Goal: Information Seeking & Learning: Learn about a topic

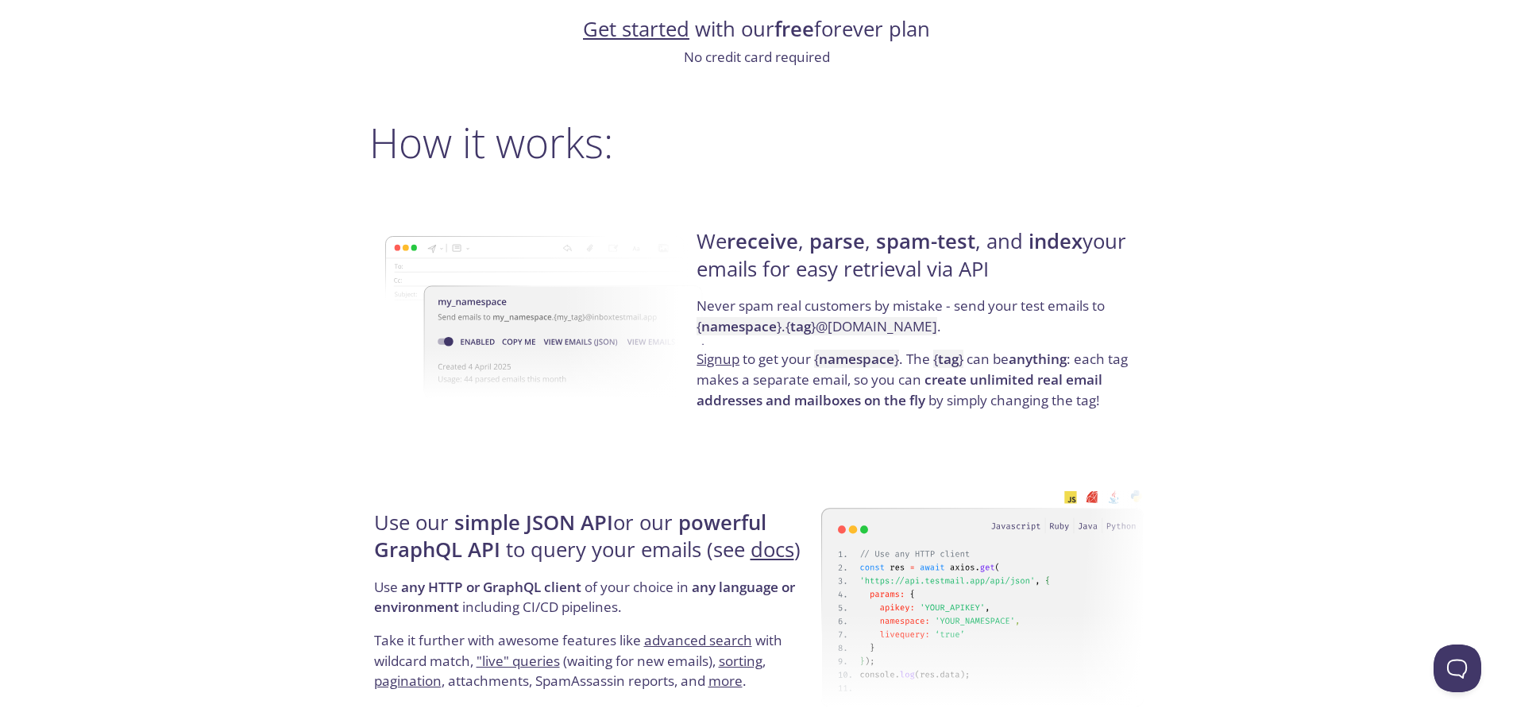
scroll to position [1080, 0]
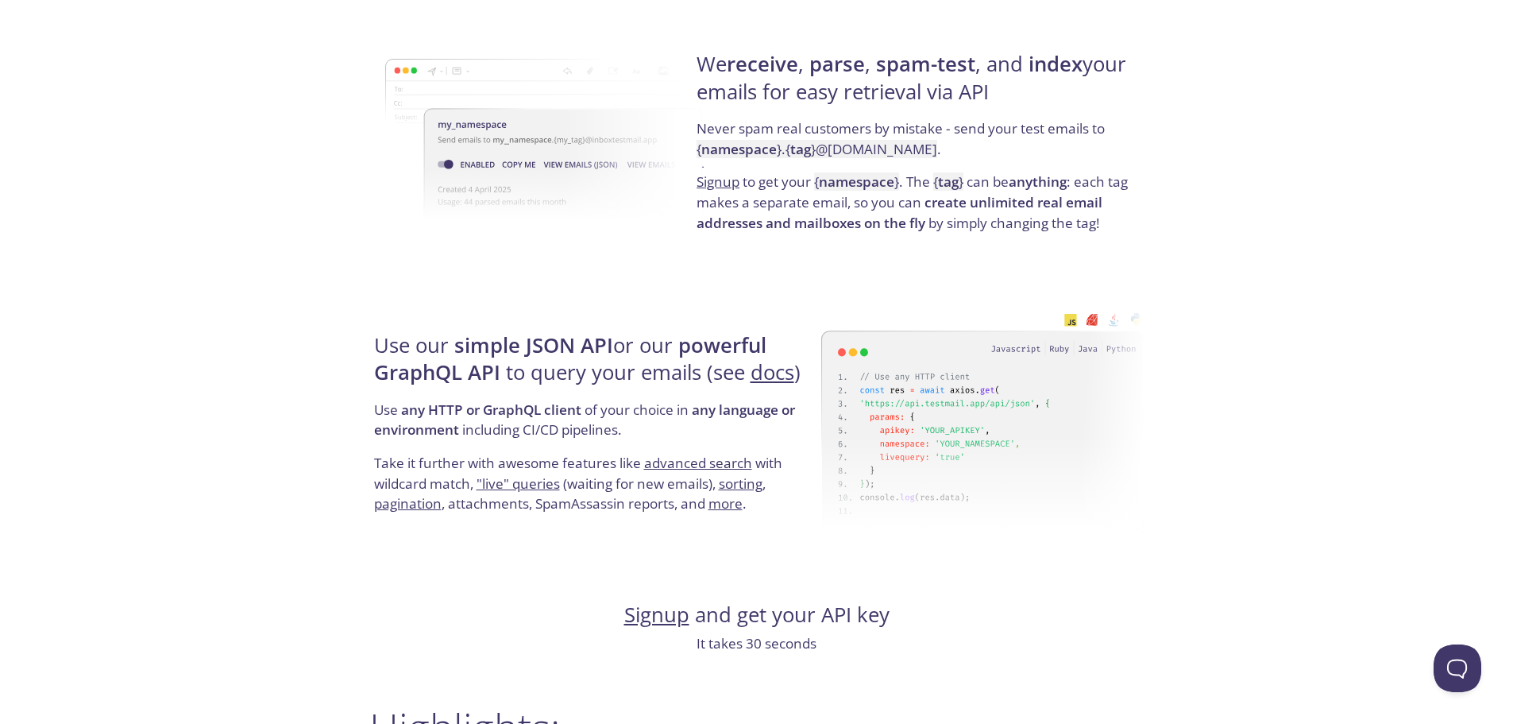
drag, startPoint x: 261, startPoint y: 241, endPoint x: 262, endPoint y: 280, distance: 39.0
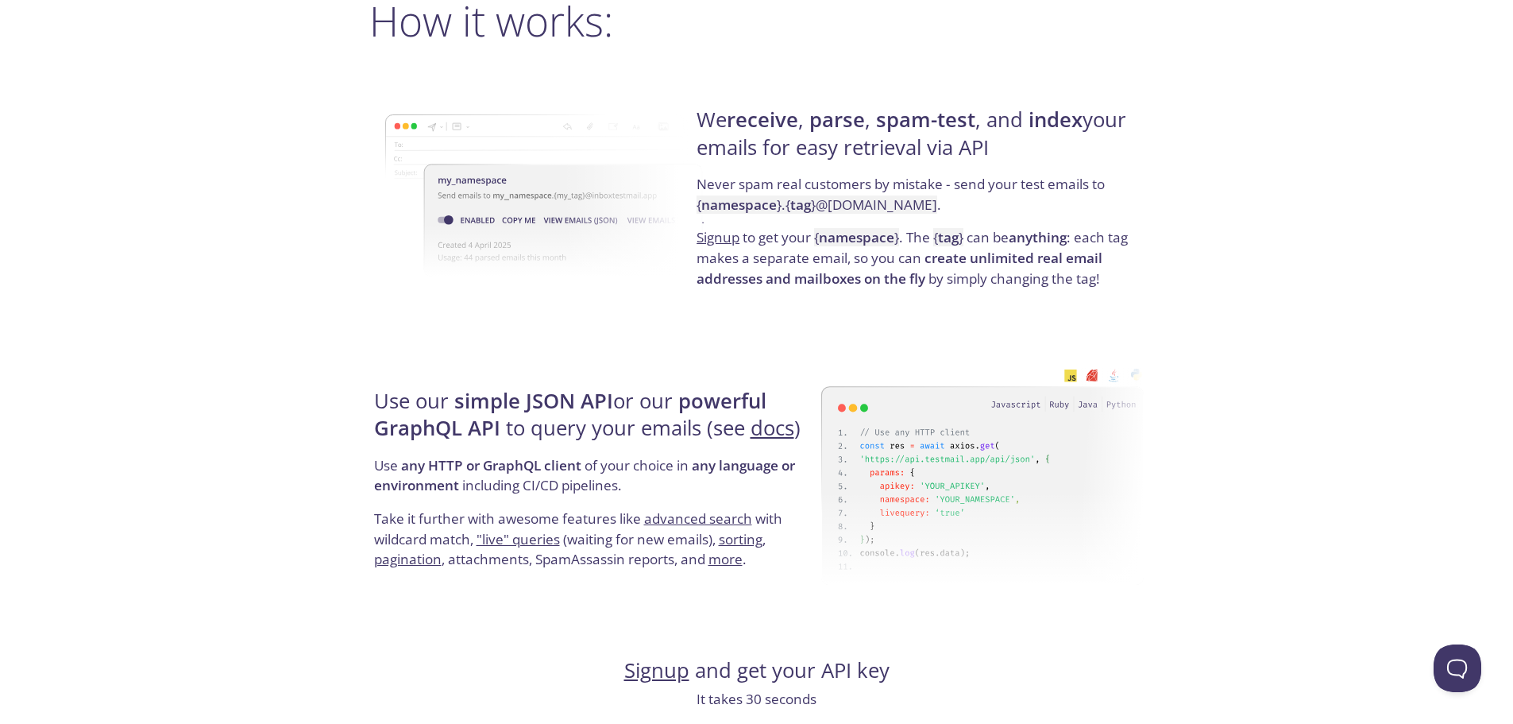
scroll to position [1173, 0]
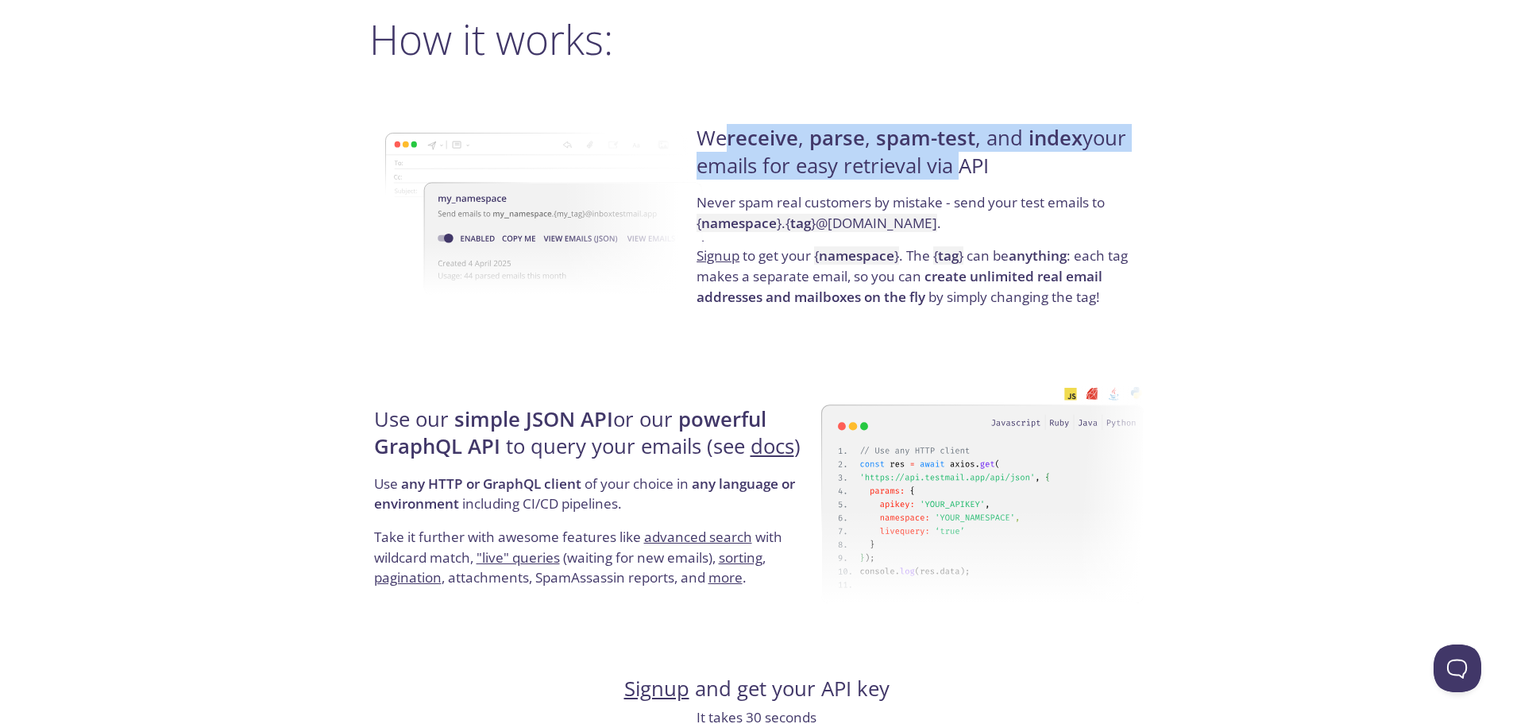
drag, startPoint x: 722, startPoint y: 144, endPoint x: 954, endPoint y: 169, distance: 233.3
click at [954, 169] on h4 "We receive , parse , spam-test , and index your emails for easy retrieval via A…" at bounding box center [918, 159] width 442 height 68
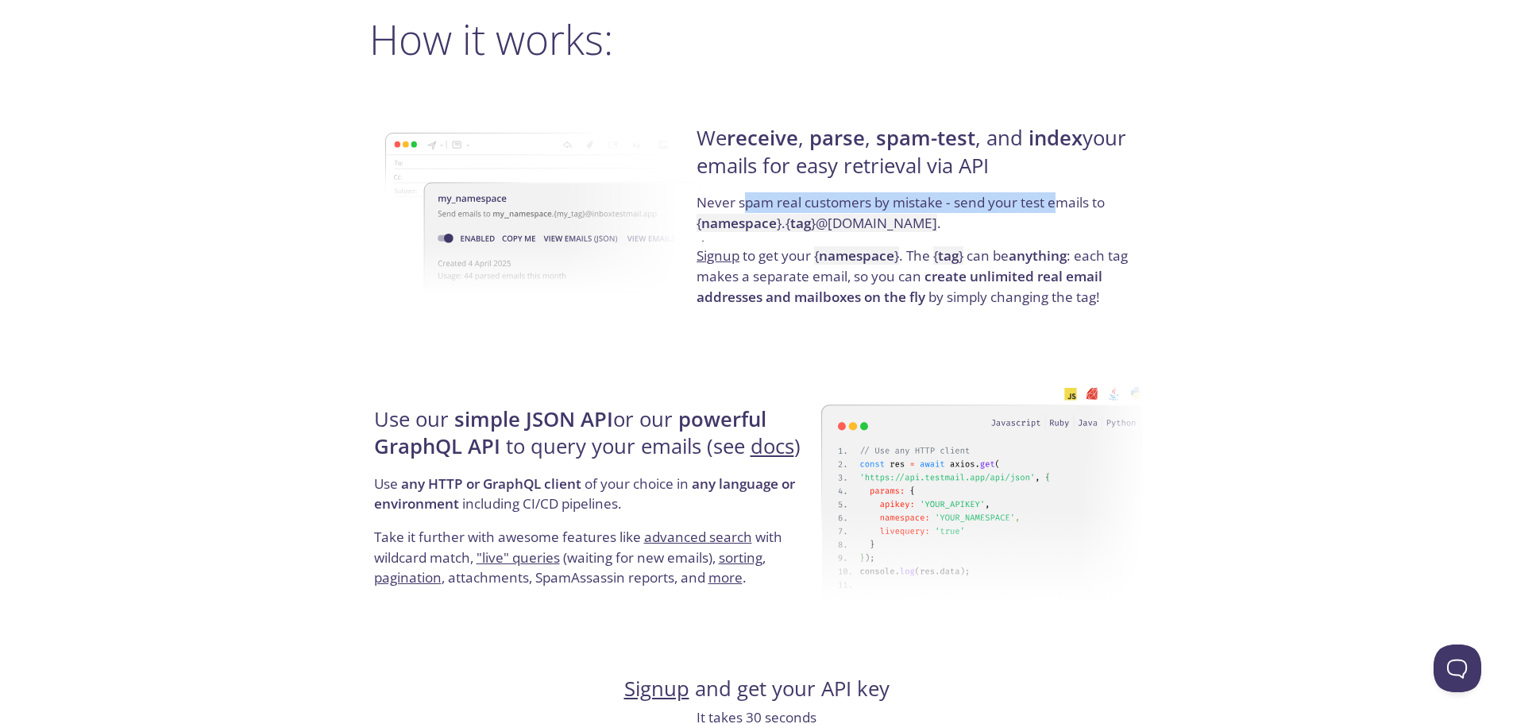
drag, startPoint x: 742, startPoint y: 207, endPoint x: 1055, endPoint y: 207, distance: 313.0
click at [1055, 207] on p "Never spam real customers by mistake - send your test emails to { namespace } .…" at bounding box center [918, 218] width 442 height 53
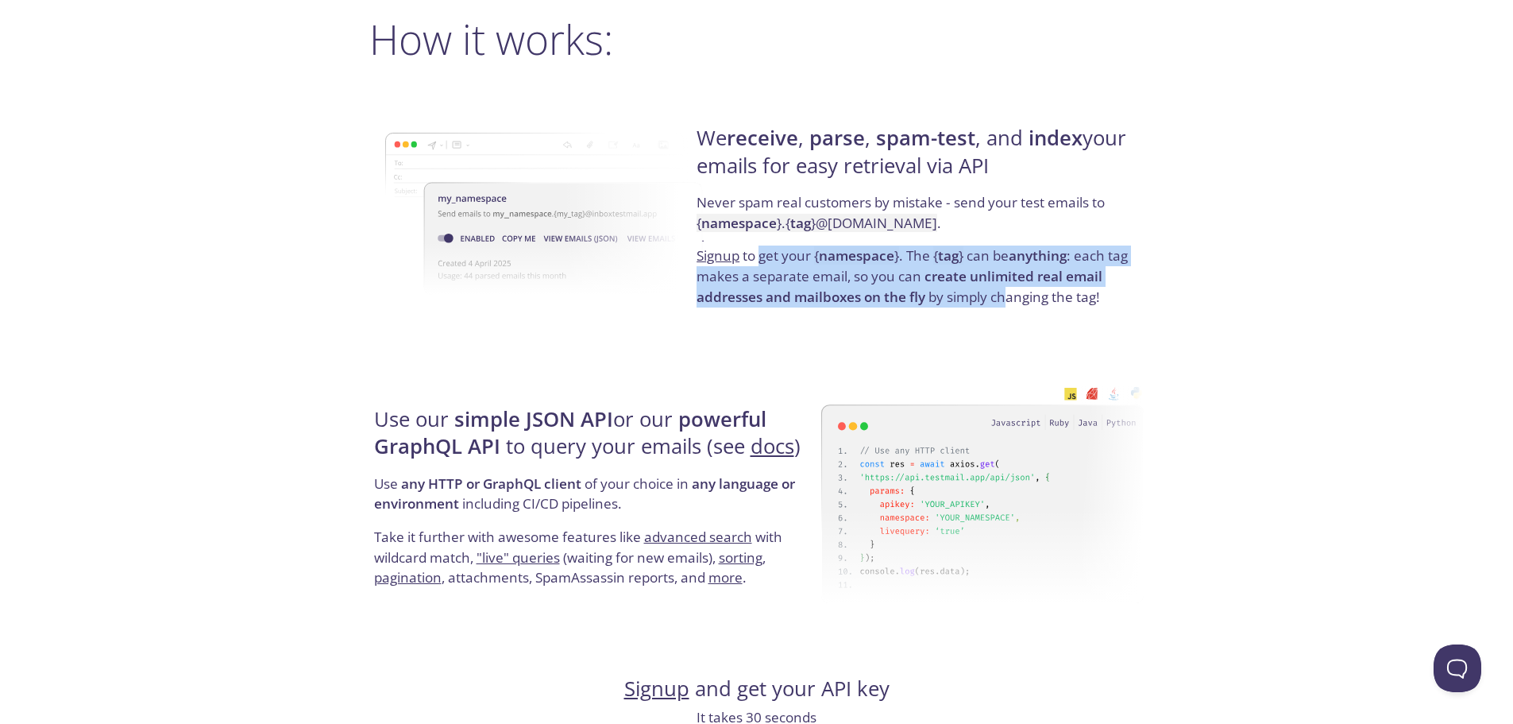
drag, startPoint x: 771, startPoint y: 257, endPoint x: 1008, endPoint y: 306, distance: 242.4
click at [1008, 306] on p "Signup to get your { namespace } . The { tag } can be anything : each tag makes…" at bounding box center [918, 275] width 442 height 61
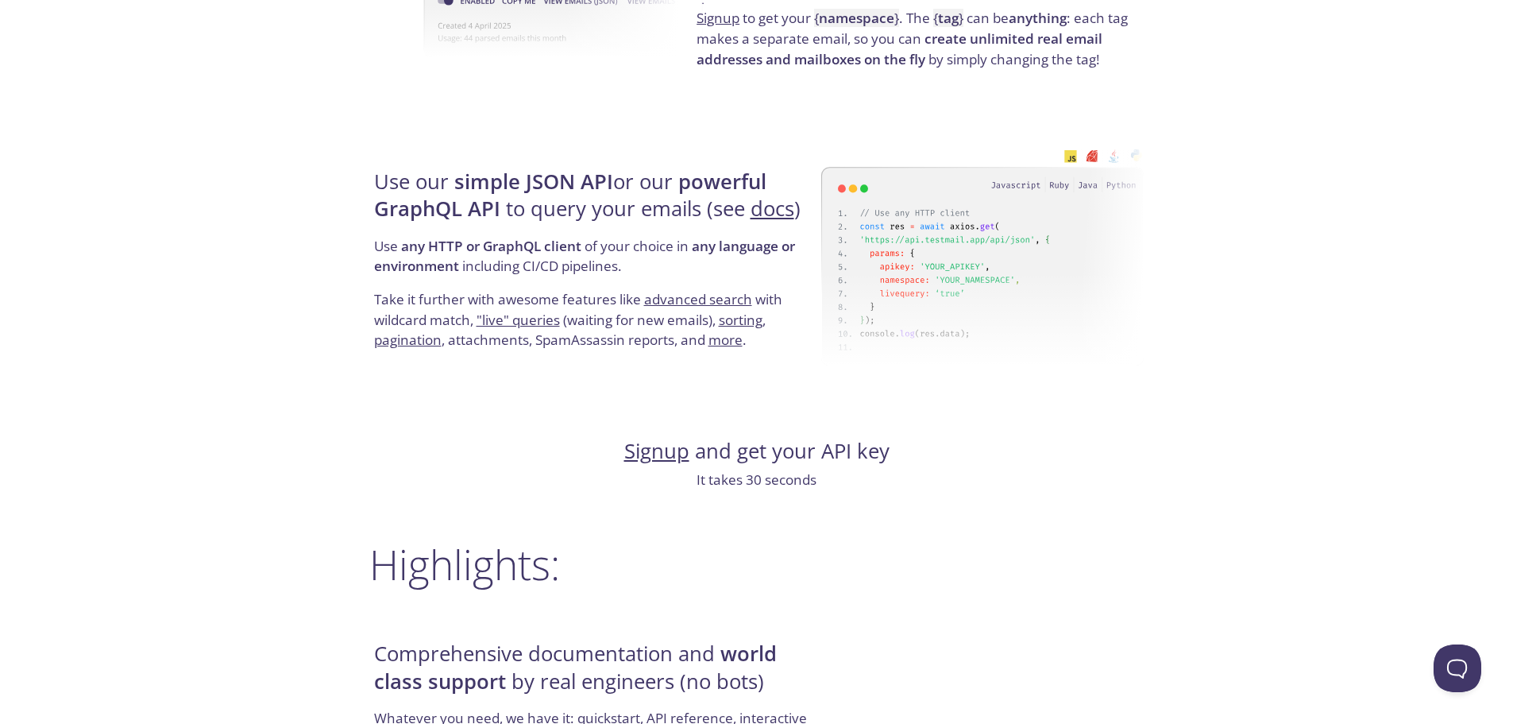
scroll to position [1411, 0]
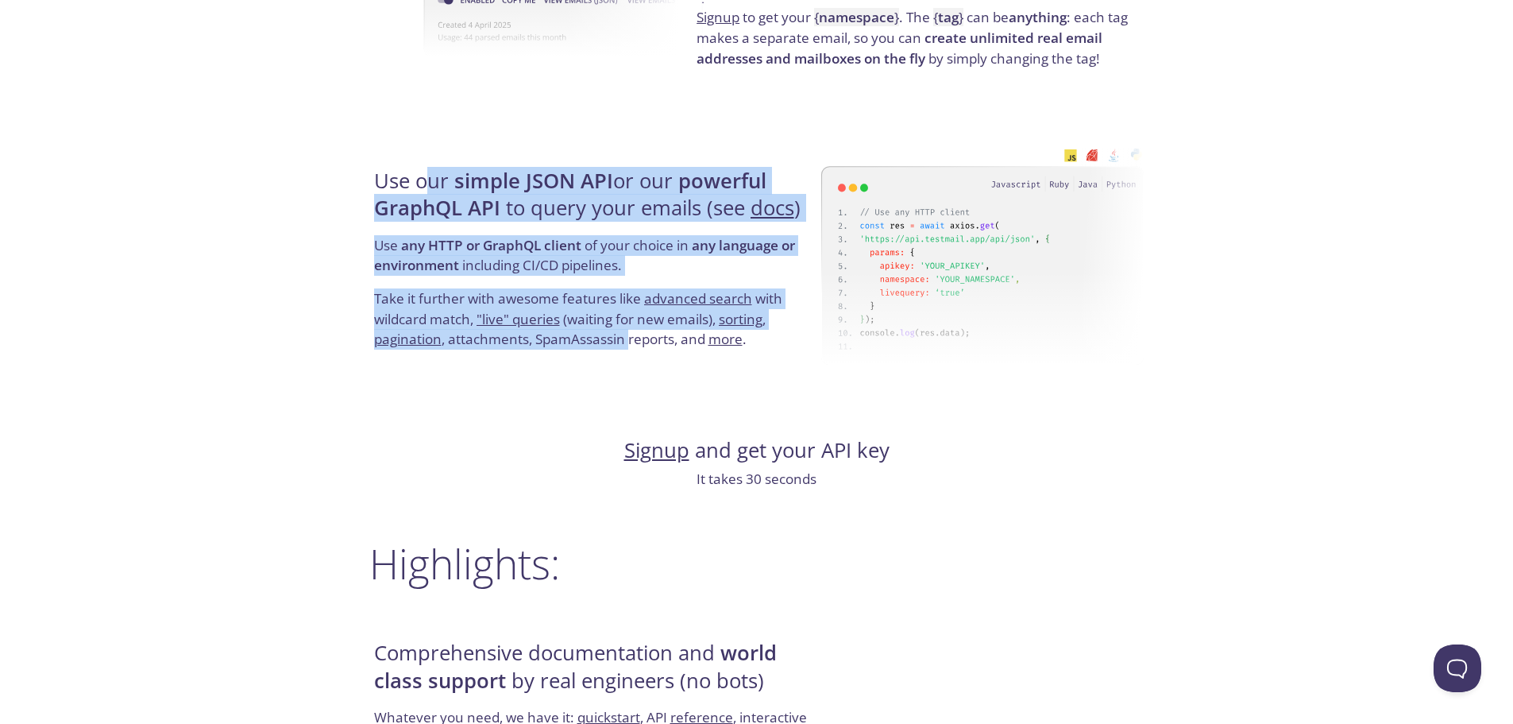
drag, startPoint x: 466, startPoint y: 186, endPoint x: 631, endPoint y: 345, distance: 228.7
click at [631, 345] on div "Use our simple JSON API or our powerful GraphQL API to query your emails (see d…" at bounding box center [595, 259] width 452 height 256
click at [631, 345] on p "Take it further with awesome features like advanced search with wildcard match,…" at bounding box center [595, 318] width 442 height 61
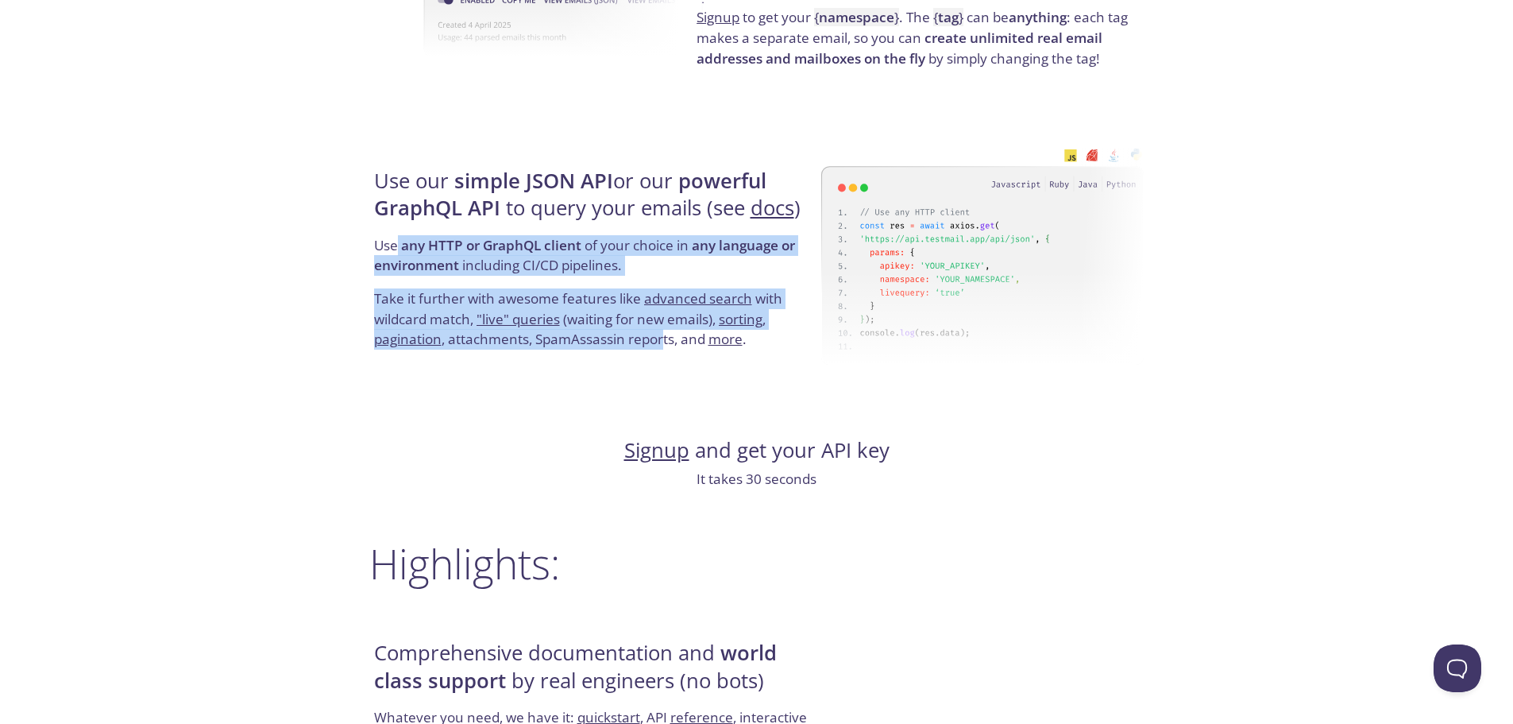
drag, startPoint x: 665, startPoint y: 345, endPoint x: 399, endPoint y: 248, distance: 283.2
click at [399, 248] on div "Use our simple JSON API or our powerful GraphQL API to query your emails (see d…" at bounding box center [595, 259] width 452 height 256
click at [399, 248] on p "Use any HTTP or GraphQL client of your choice in any language or environment in…" at bounding box center [595, 261] width 442 height 53
drag, startPoint x: 445, startPoint y: 261, endPoint x: 677, endPoint y: 346, distance: 246.8
click at [678, 346] on div "Use our simple JSON API or our powerful GraphQL API to query your emails (see d…" at bounding box center [595, 259] width 452 height 256
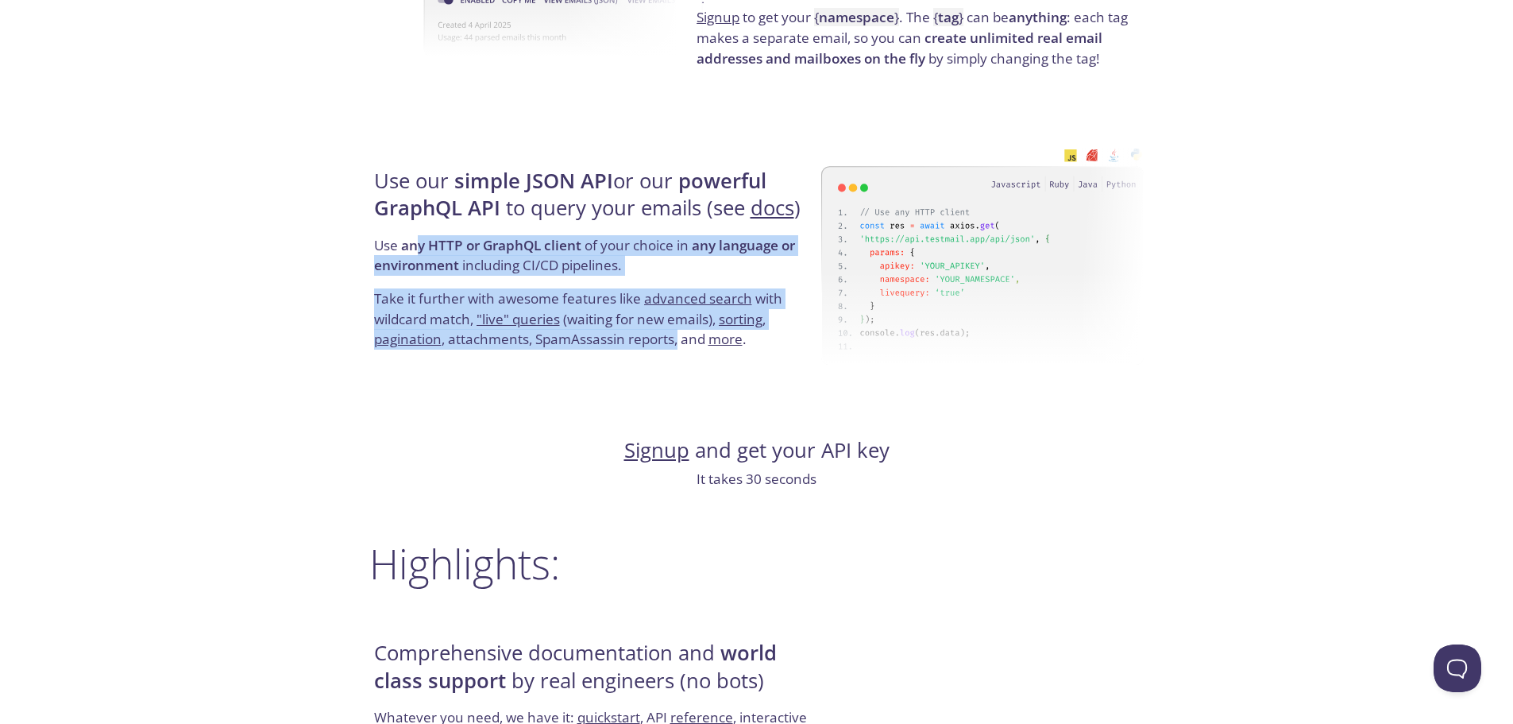
click at [677, 346] on p "Take it further with awesome features like advanced search with wildcard match,…" at bounding box center [595, 318] width 442 height 61
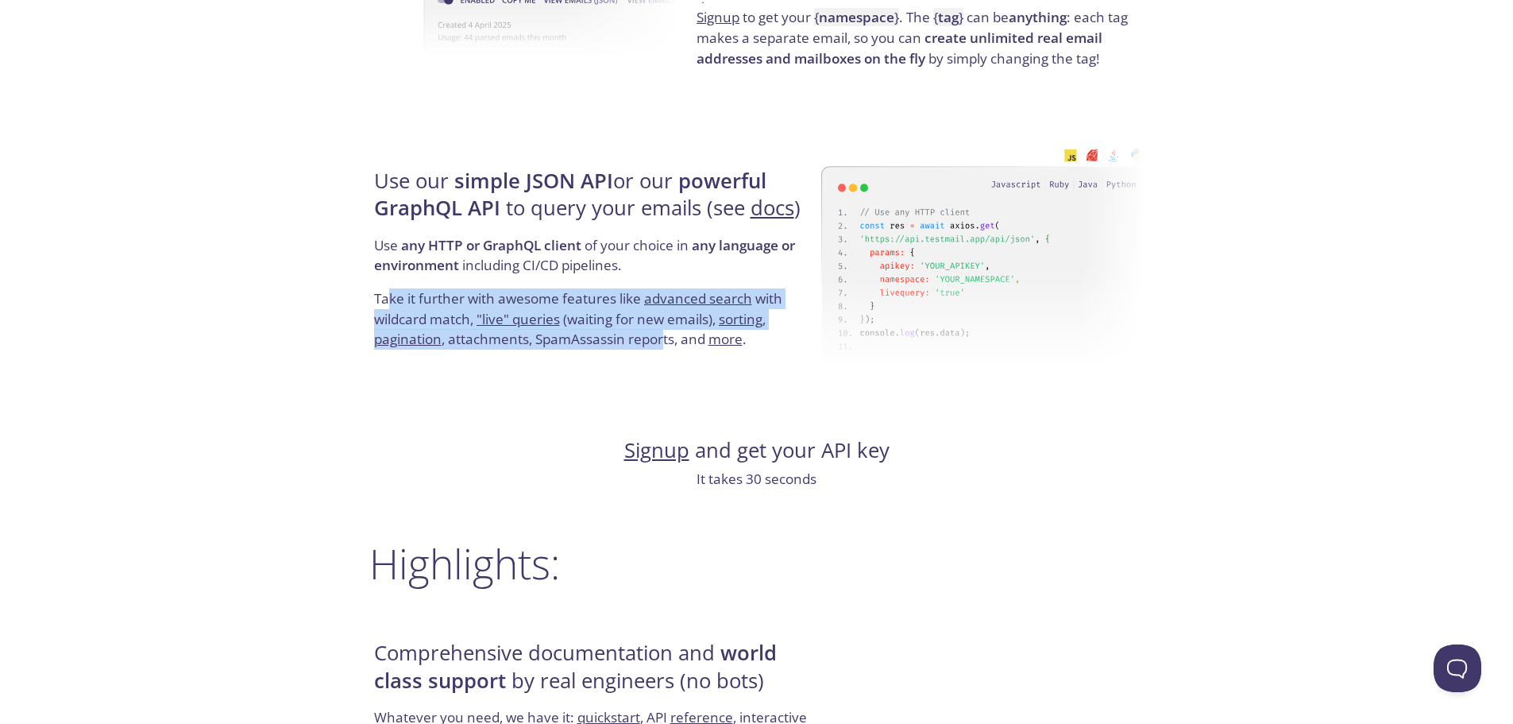
drag, startPoint x: 640, startPoint y: 343, endPoint x: 387, endPoint y: 293, distance: 258.3
click at [387, 294] on p "Take it further with awesome features like advanced search with wildcard match,…" at bounding box center [595, 318] width 442 height 61
click at [387, 293] on p "Take it further with awesome features like advanced search with wildcard match,…" at bounding box center [595, 318] width 442 height 61
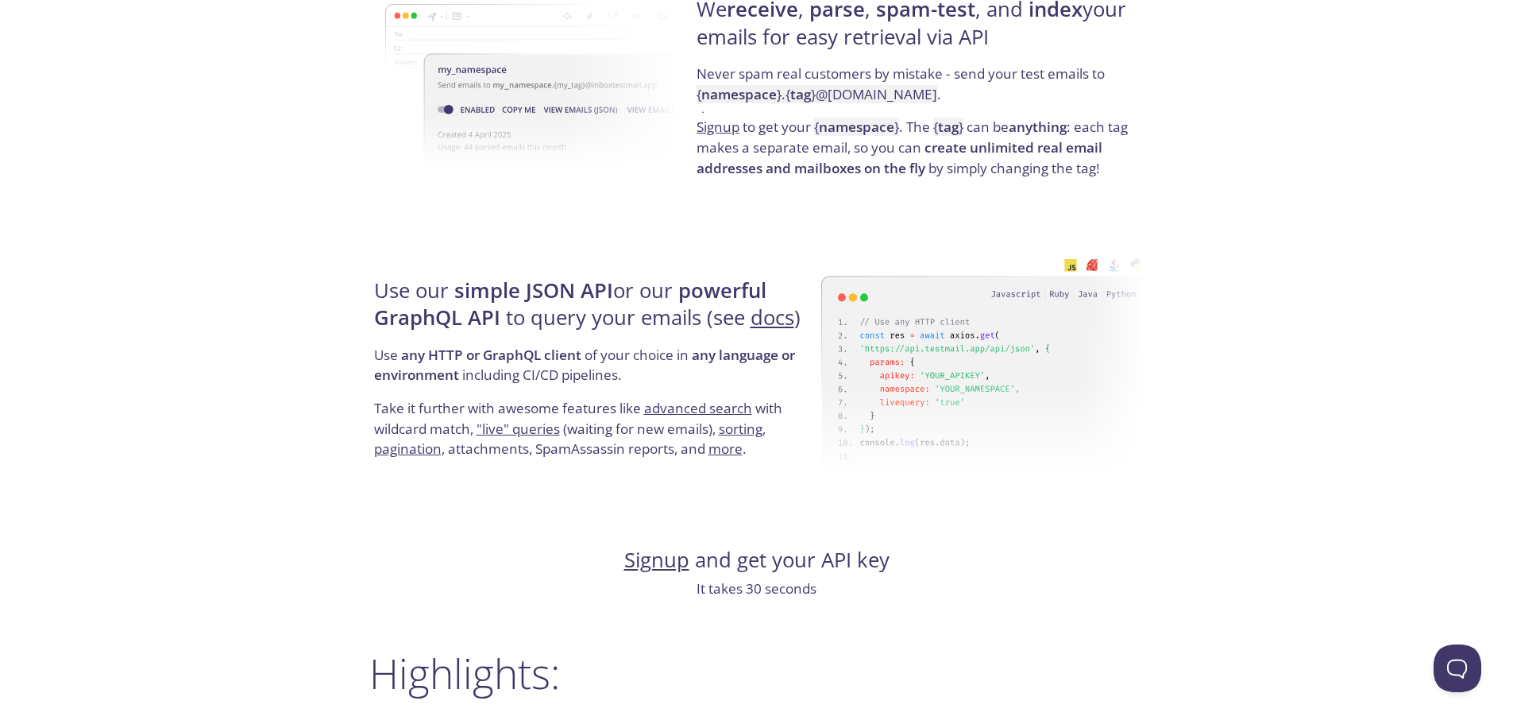
scroll to position [0, 0]
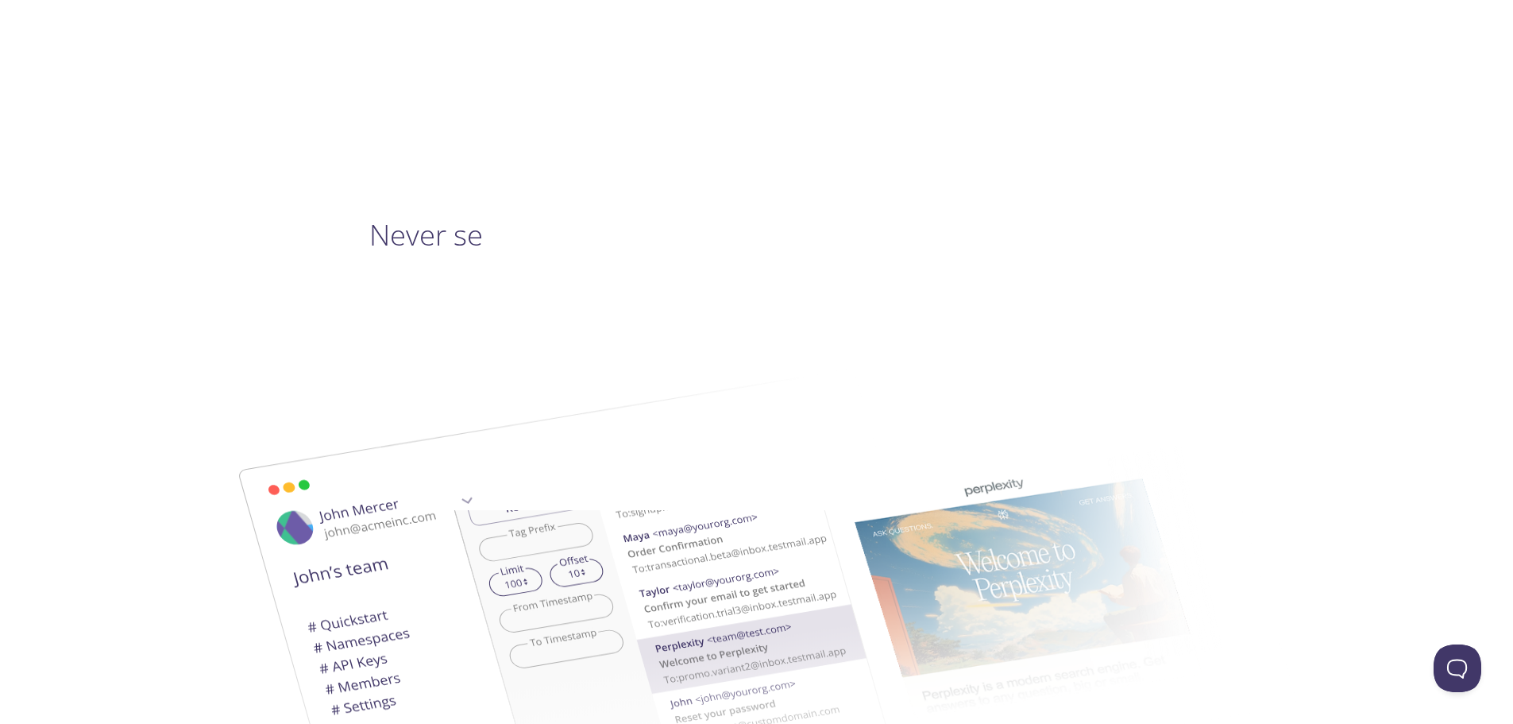
drag, startPoint x: 211, startPoint y: 456, endPoint x: 439, endPoint y: -22, distance: 529.8
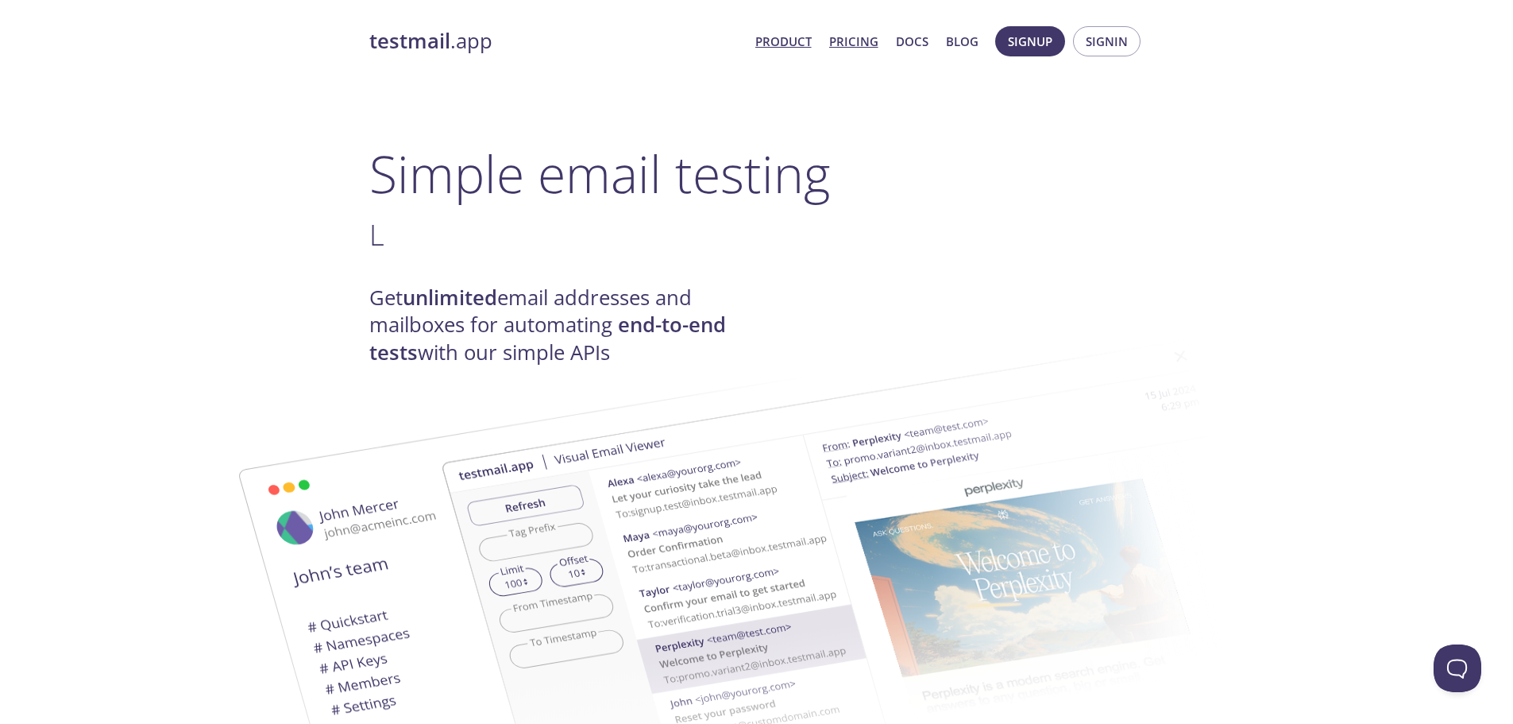
click at [857, 48] on link "Pricing" at bounding box center [853, 41] width 49 height 21
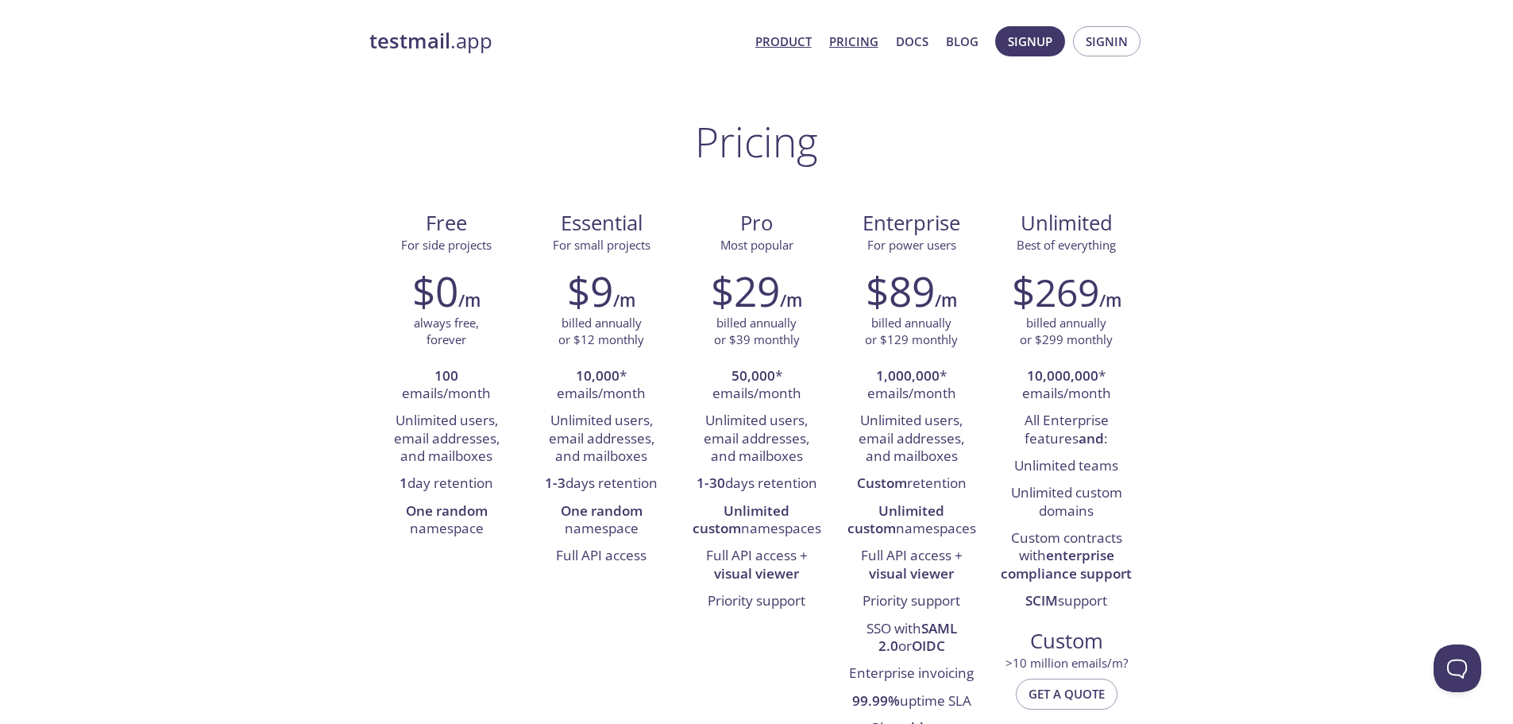
click at [792, 47] on link "Product" at bounding box center [783, 41] width 56 height 21
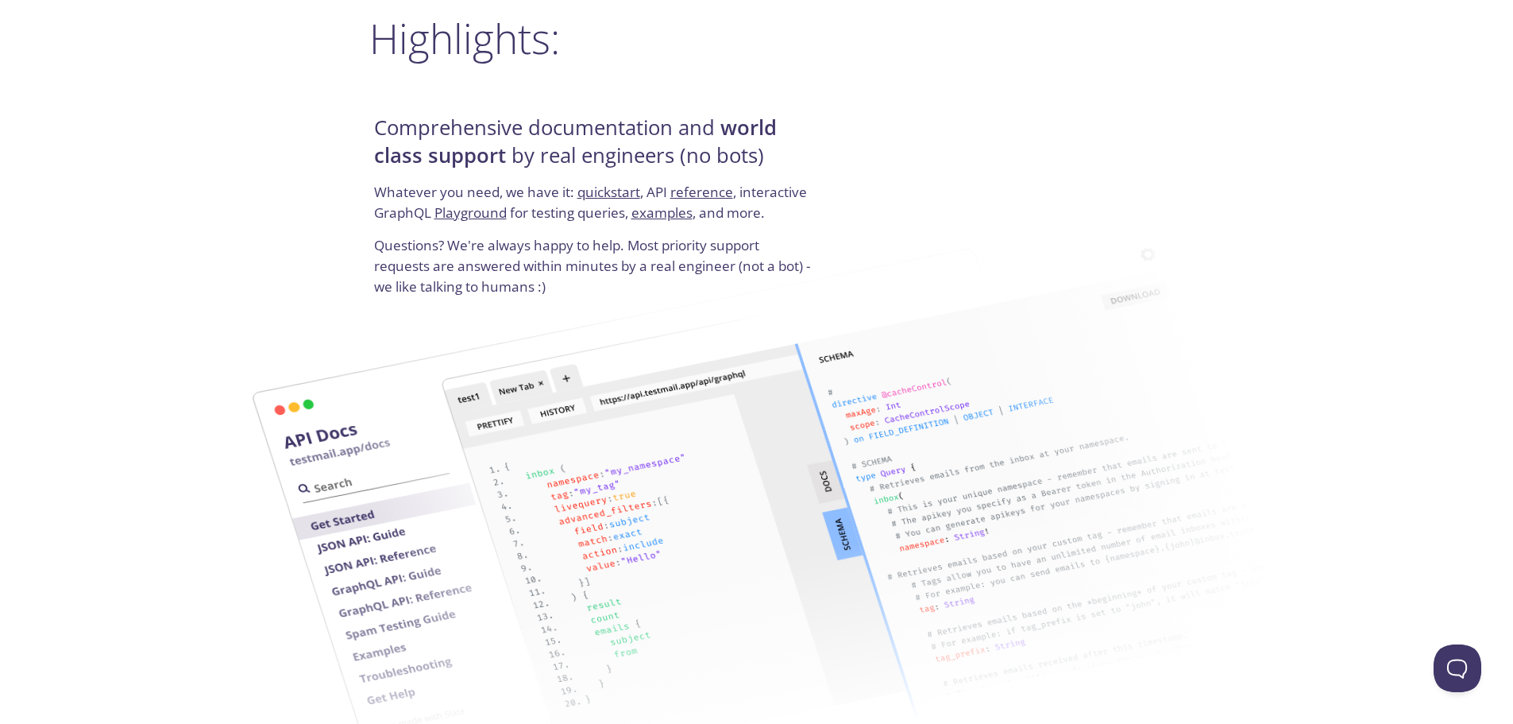
scroll to position [1986, 0]
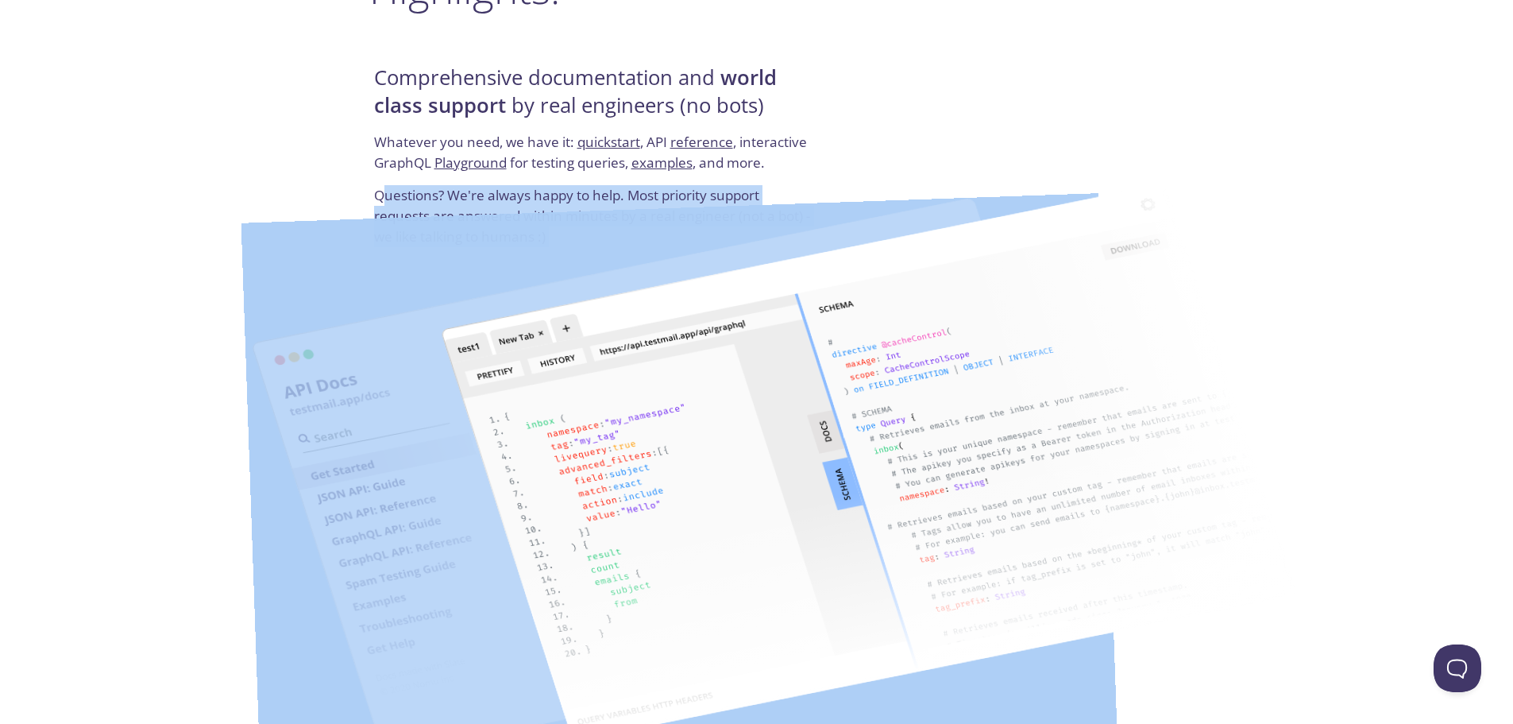
drag, startPoint x: 547, startPoint y: 204, endPoint x: 523, endPoint y: 223, distance: 30.5
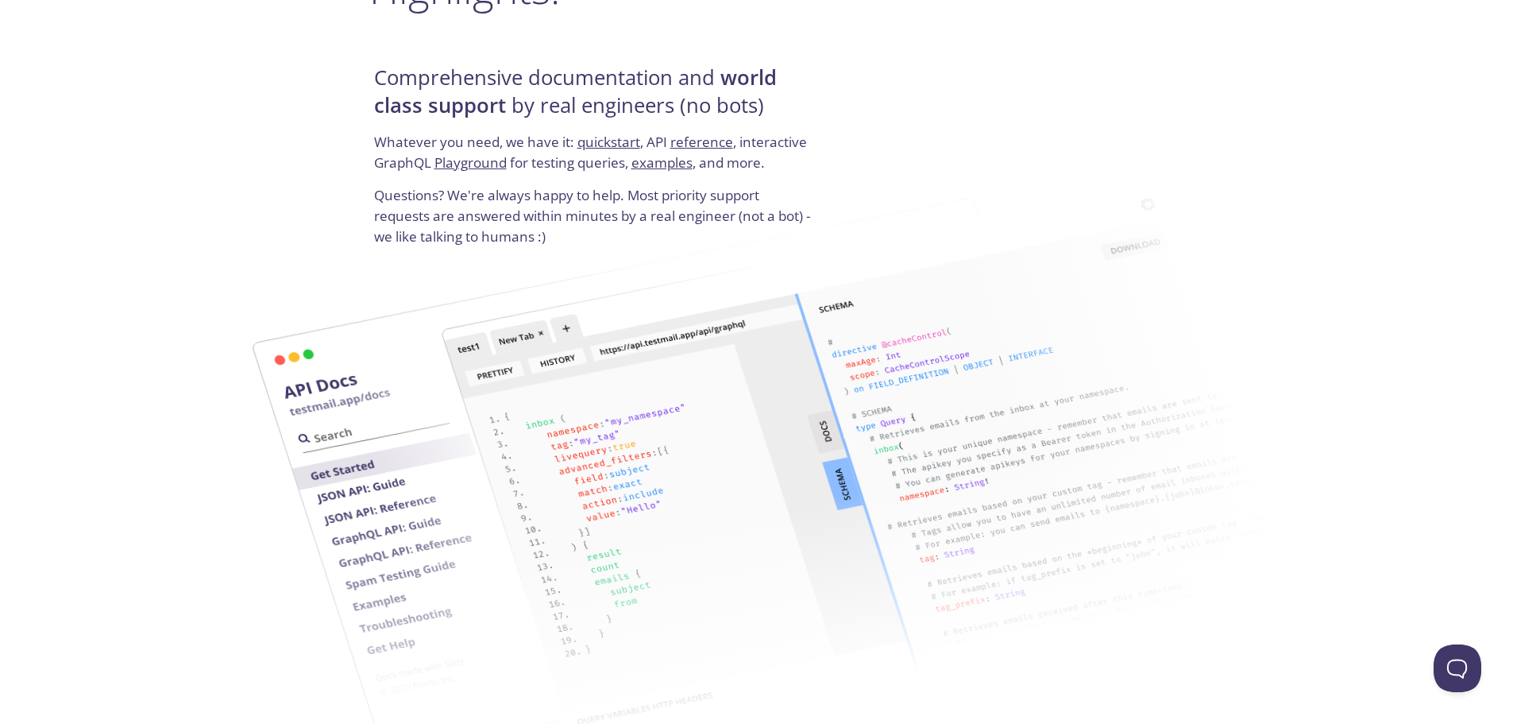
click at [422, 175] on p "Whatever you need, we have it: quickstart , API reference , interactive GraphQL…" at bounding box center [595, 158] width 442 height 53
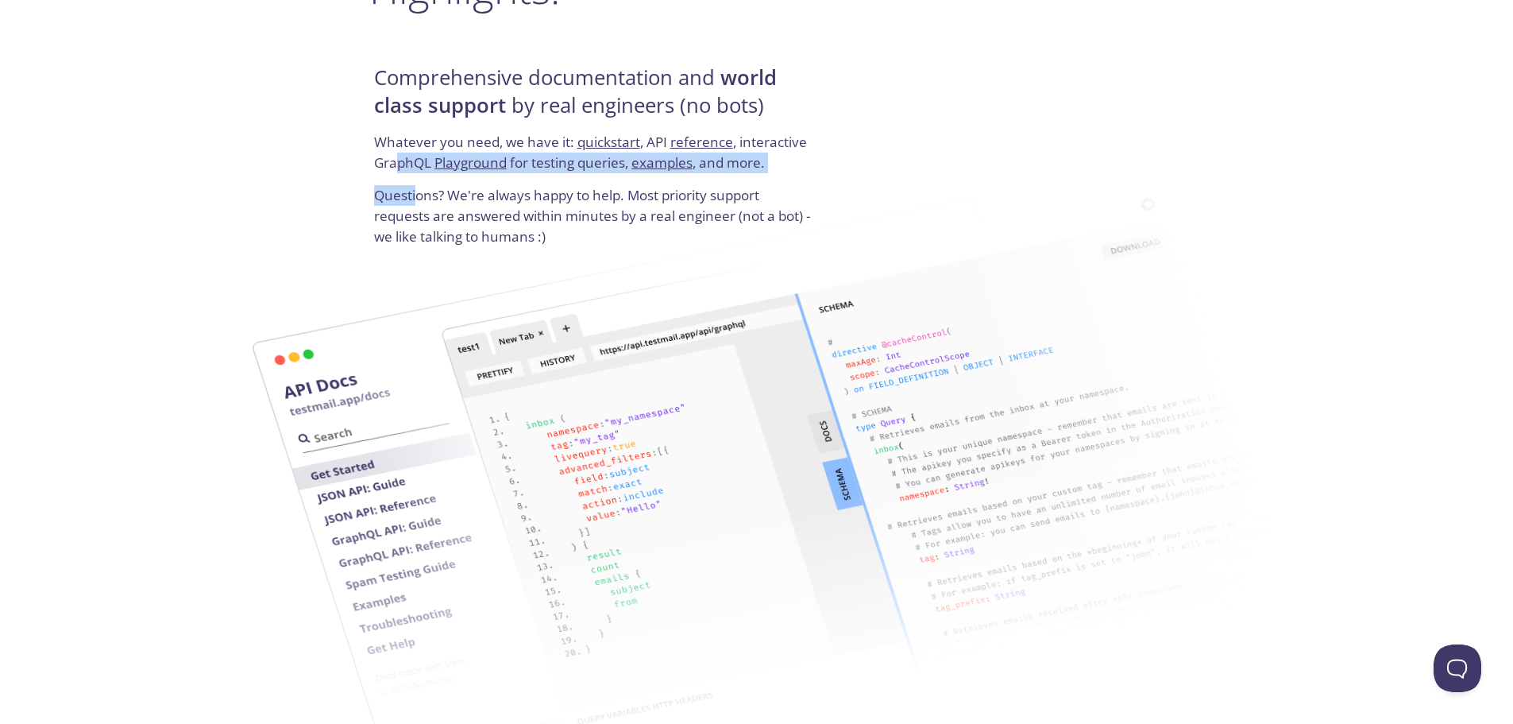
drag, startPoint x: 417, startPoint y: 199, endPoint x: 395, endPoint y: 180, distance: 29.3
click at [395, 180] on div "Comprehensive documentation and world class support by real engineers (no bots)…" at bounding box center [595, 155] width 452 height 191
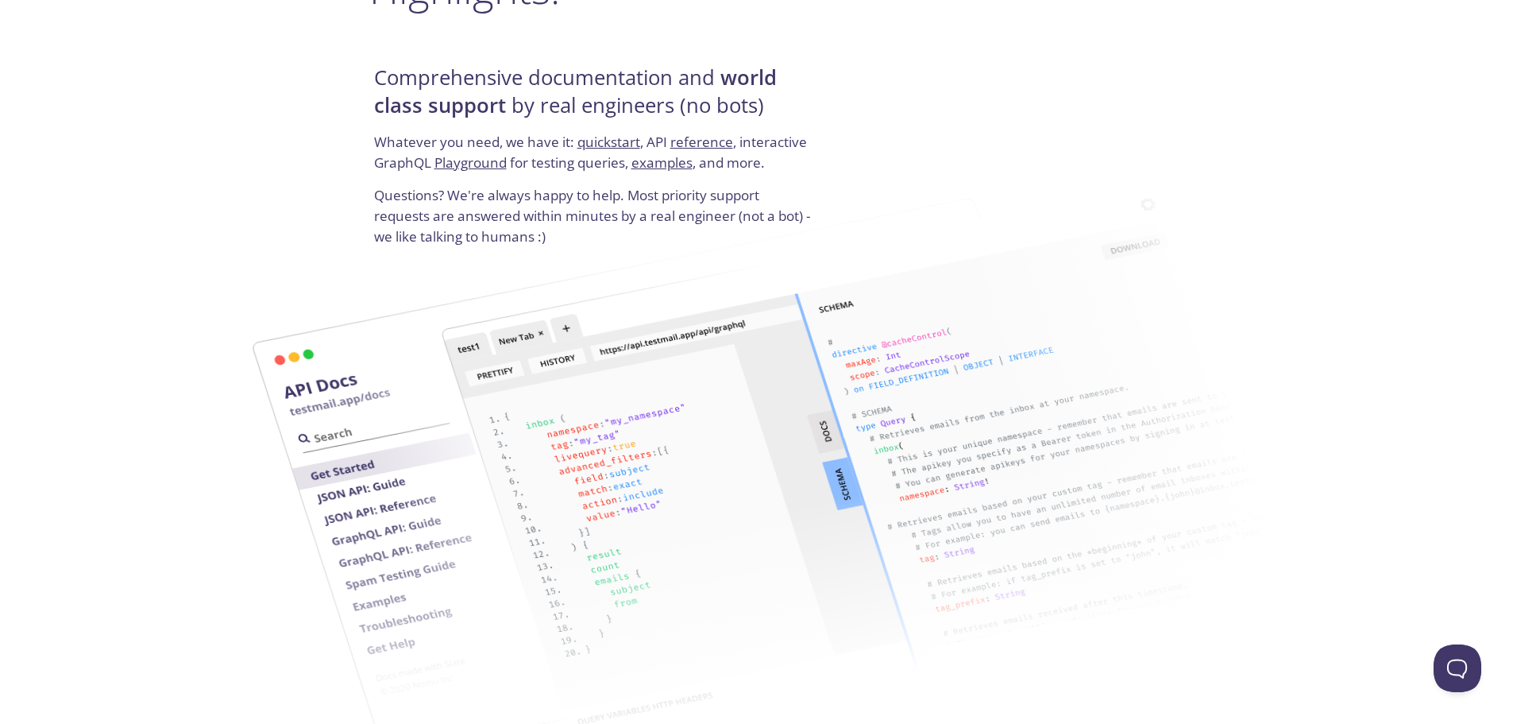
click at [420, 120] on h4 "Comprehensive documentation and world class support by real engineers (no bots)" at bounding box center [595, 98] width 442 height 68
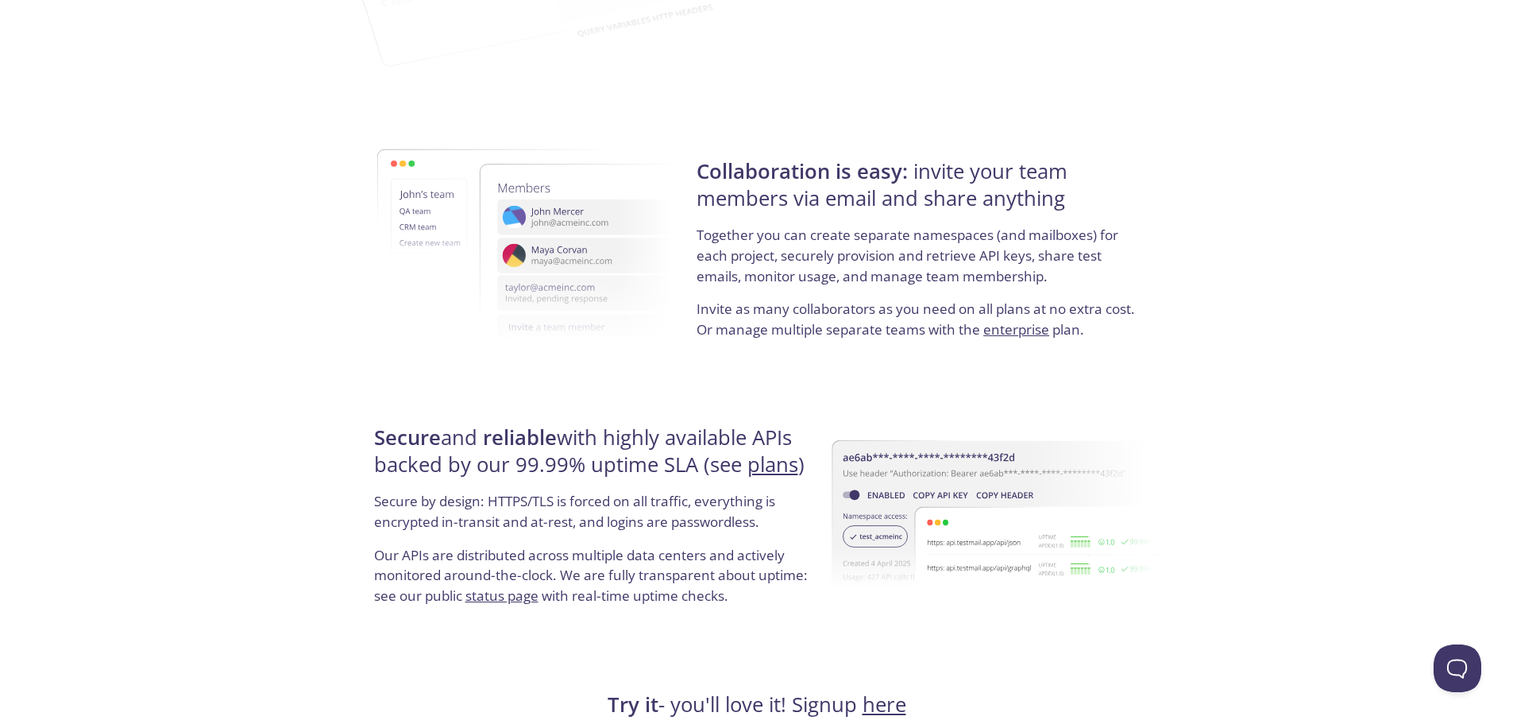
scroll to position [2701, 0]
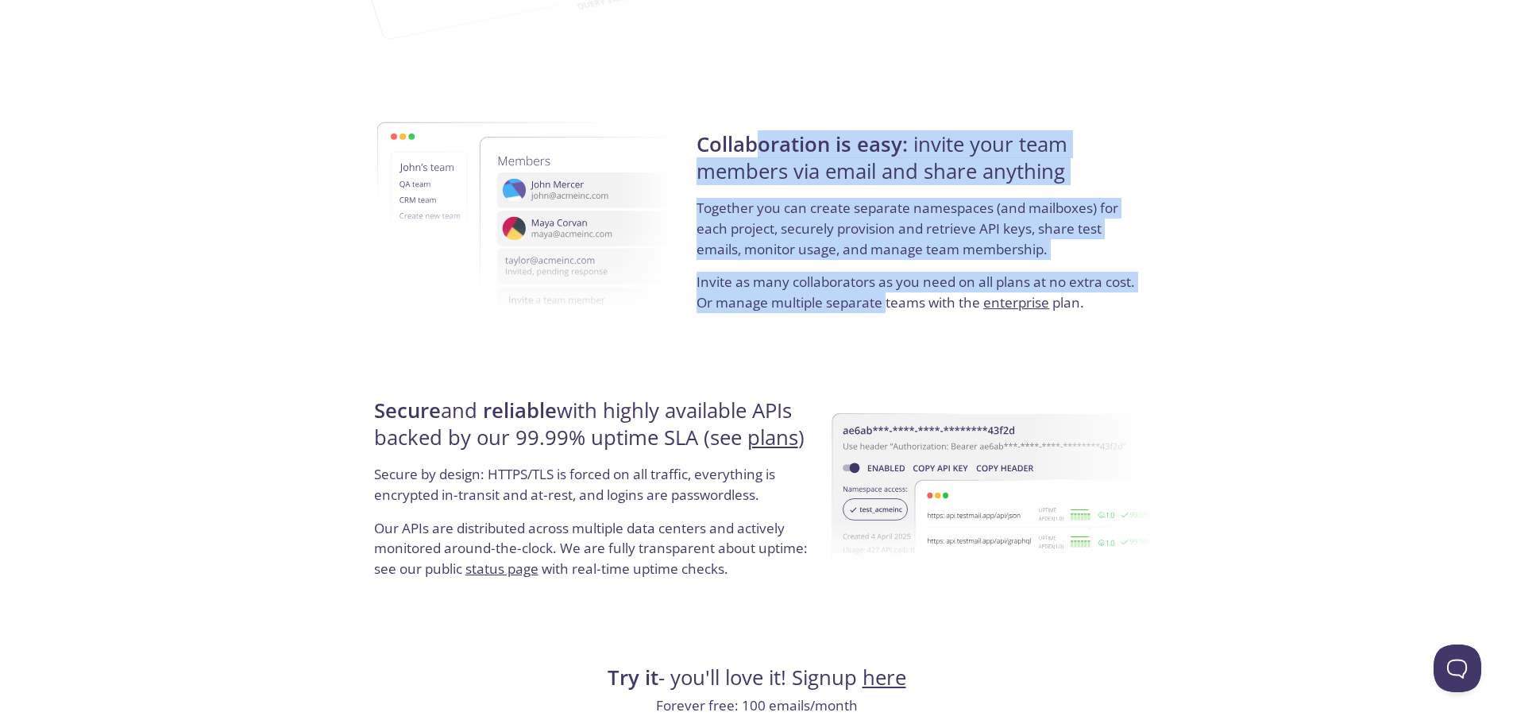
drag, startPoint x: 775, startPoint y: 152, endPoint x: 887, endPoint y: 300, distance: 186.0
click at [887, 300] on div "Collaboration is easy: invite your team members via email and share anything To…" at bounding box center [918, 222] width 452 height 256
click at [887, 300] on p "Invite as many collaborators as you need on all plans at no extra cost. Or mana…" at bounding box center [918, 292] width 442 height 41
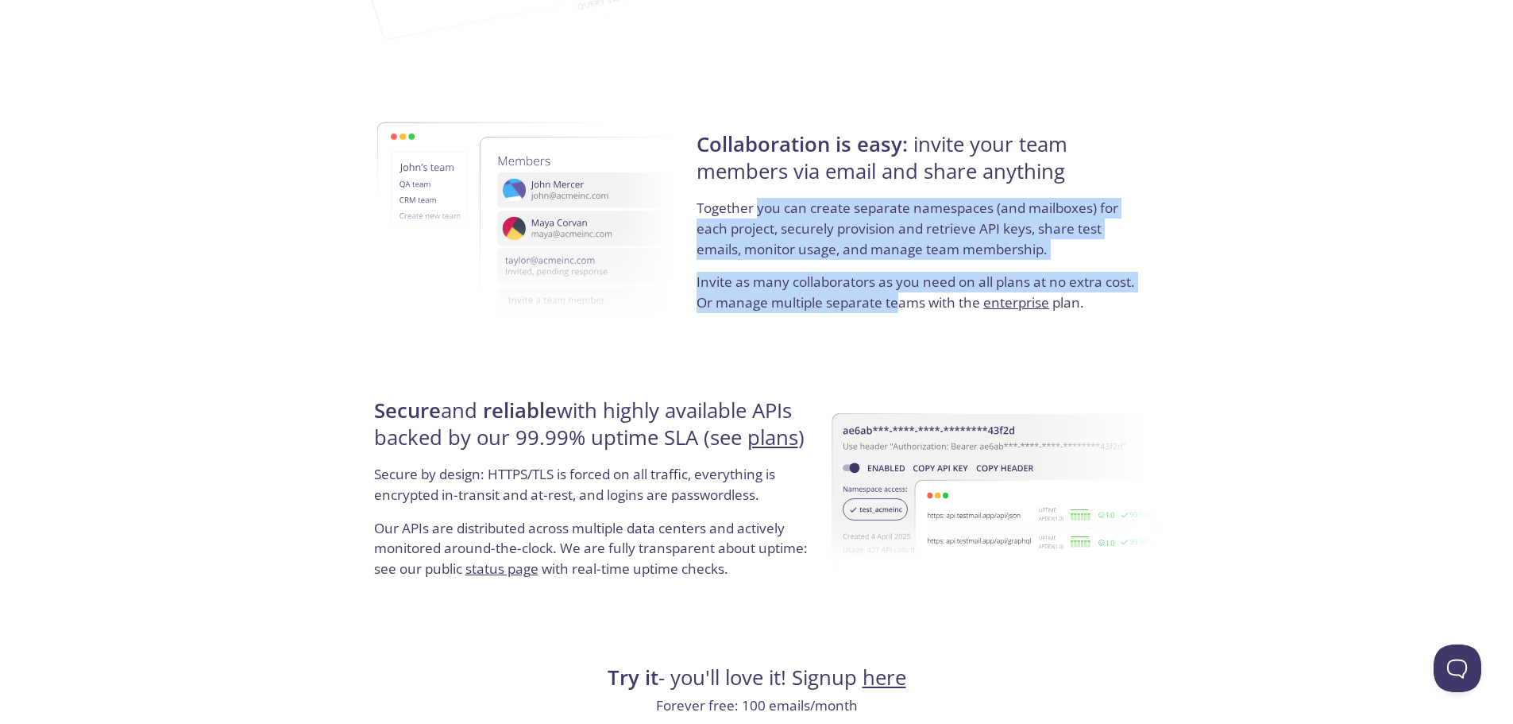
drag, startPoint x: 898, startPoint y: 310, endPoint x: 756, endPoint y: 218, distance: 168.8
click at [756, 218] on div "Collaboration is easy: invite your team members via email and share anything To…" at bounding box center [918, 222] width 452 height 256
click at [756, 218] on p "Together you can create separate namespaces (and mailboxes) for each project, s…" at bounding box center [918, 235] width 442 height 74
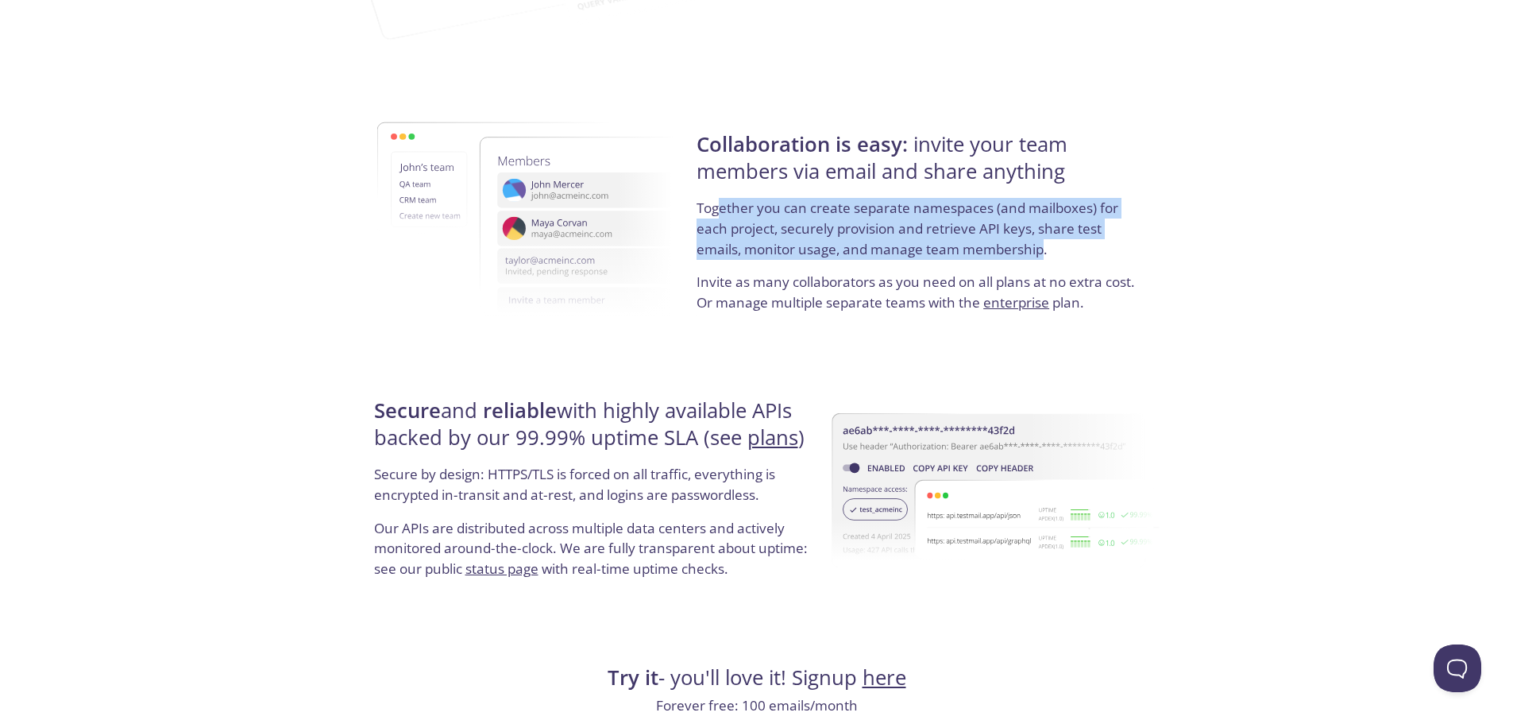
drag, startPoint x: 740, startPoint y: 203, endPoint x: 1024, endPoint y: 241, distance: 286.1
click at [1030, 241] on p "Together you can create separate namespaces (and mailboxes) for each project, s…" at bounding box center [918, 235] width 442 height 74
click at [1023, 241] on p "Together you can create separate namespaces (and mailboxes) for each project, s…" at bounding box center [918, 235] width 442 height 74
drag, startPoint x: 973, startPoint y: 245, endPoint x: 771, endPoint y: 218, distance: 203.6
click at [771, 218] on p "Together you can create separate namespaces (and mailboxes) for each project, s…" at bounding box center [918, 235] width 442 height 74
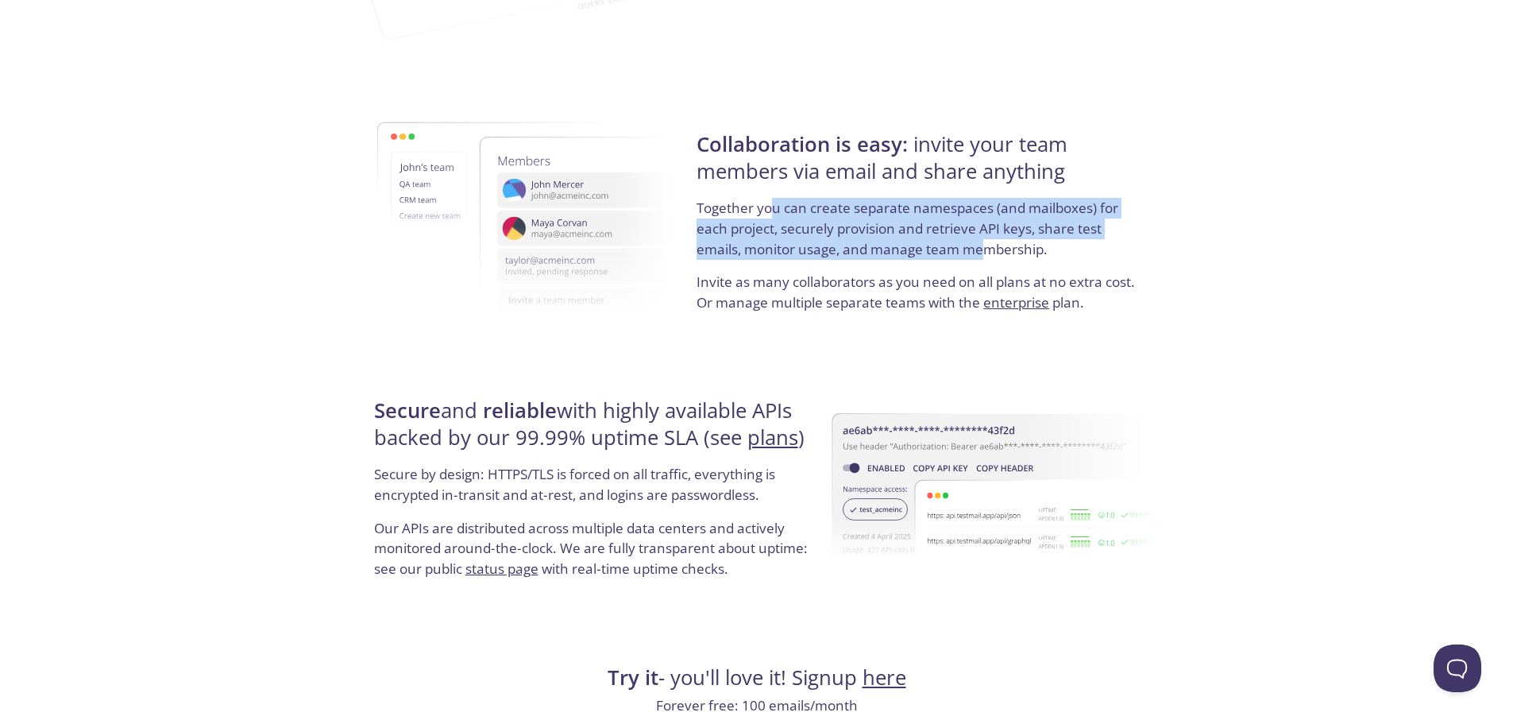
click at [771, 218] on p "Together you can create separate namespaces (and mailboxes) for each project, s…" at bounding box center [918, 235] width 442 height 74
drag, startPoint x: 739, startPoint y: 217, endPoint x: 948, endPoint y: 251, distance: 211.7
click at [948, 251] on p "Together you can create separate namespaces (and mailboxes) for each project, s…" at bounding box center [918, 235] width 442 height 74
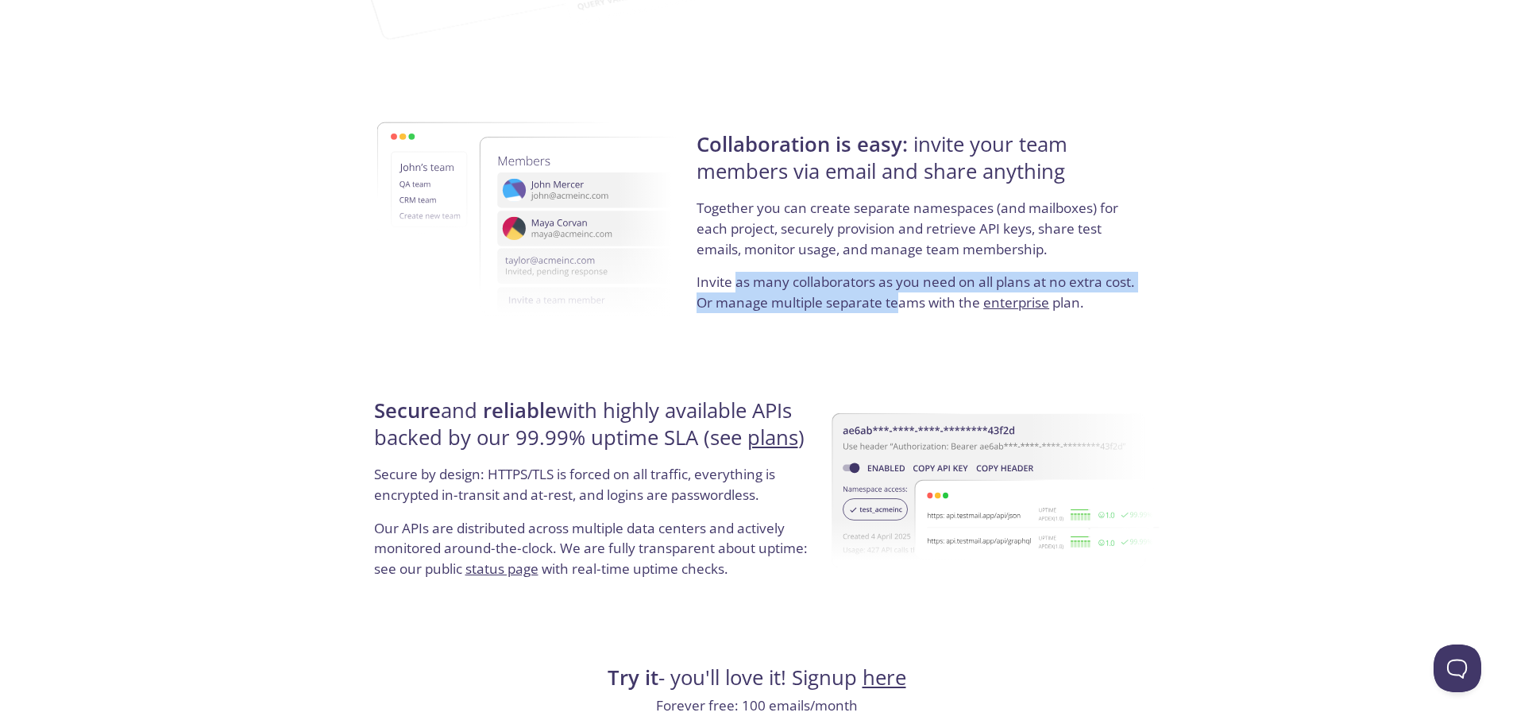
drag, startPoint x: 752, startPoint y: 288, endPoint x: 902, endPoint y: 294, distance: 149.5
click at [902, 294] on p "Invite as many collaborators as you need on all plans at no extra cost. Or mana…" at bounding box center [918, 292] width 442 height 41
drag, startPoint x: 938, startPoint y: 303, endPoint x: 778, endPoint y: 303, distance: 160.5
click at [778, 303] on p "Invite as many collaborators as you need on all plans at no extra cost. Or mana…" at bounding box center [918, 292] width 442 height 41
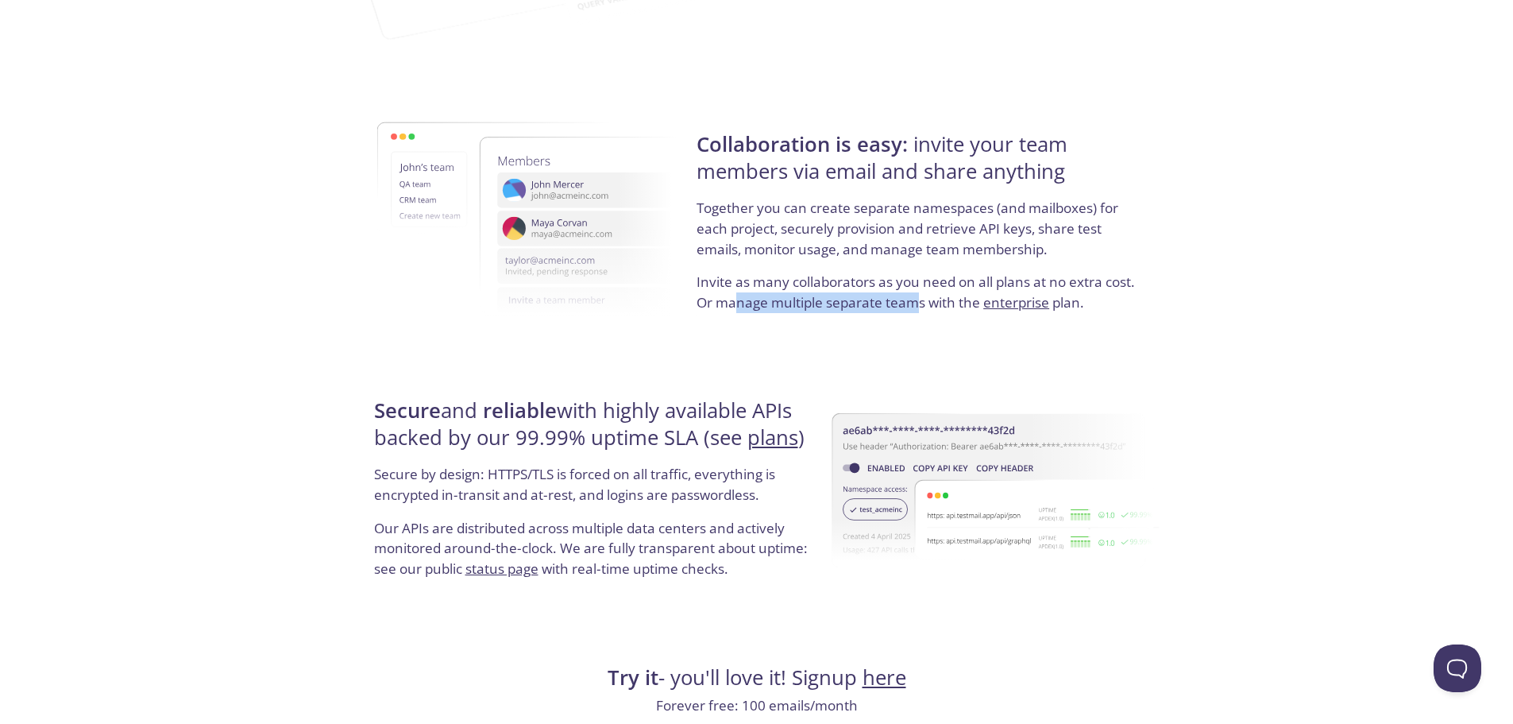
drag, startPoint x: 734, startPoint y: 296, endPoint x: 911, endPoint y: 313, distance: 178.0
click at [911, 313] on div "Collaboration is easy: invite your team members via email and share anything To…" at bounding box center [918, 222] width 452 height 256
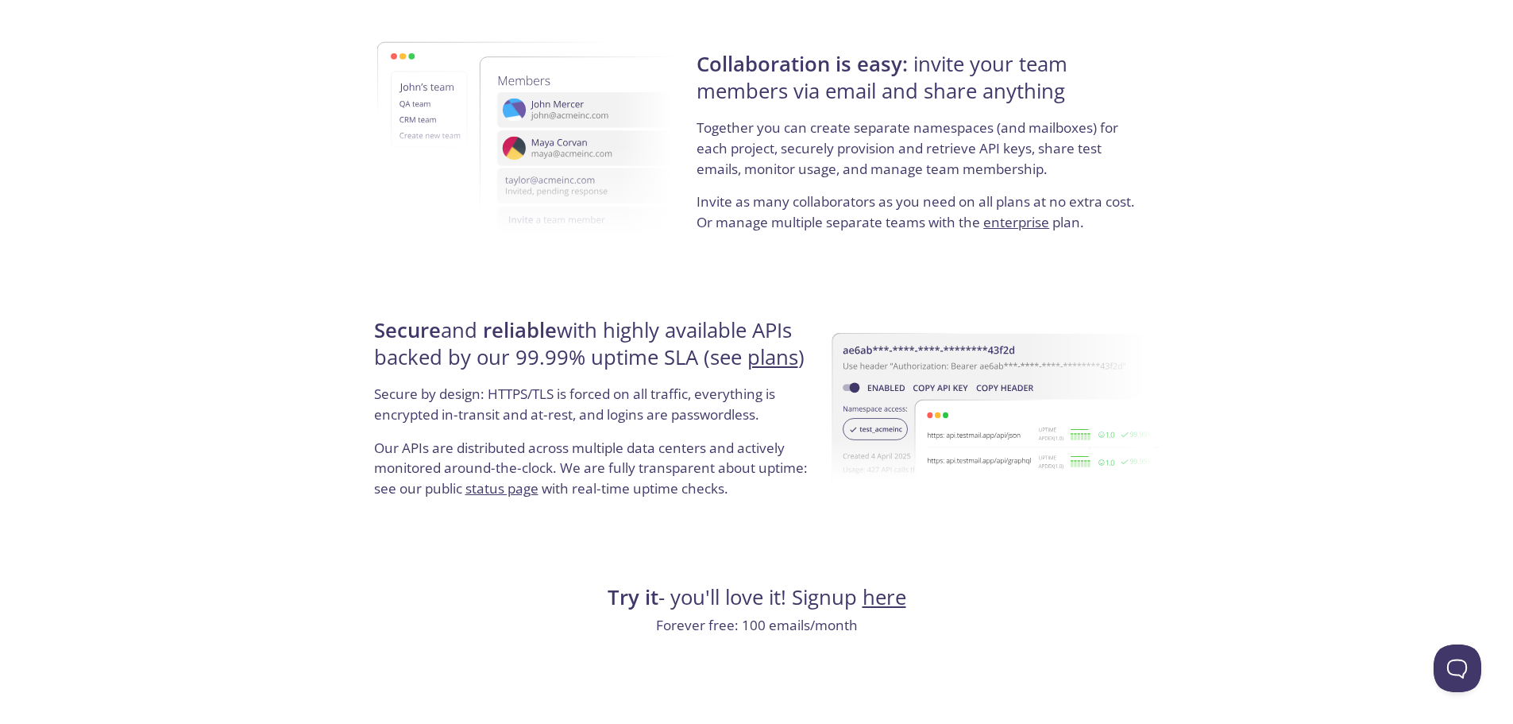
scroll to position [2909, 0]
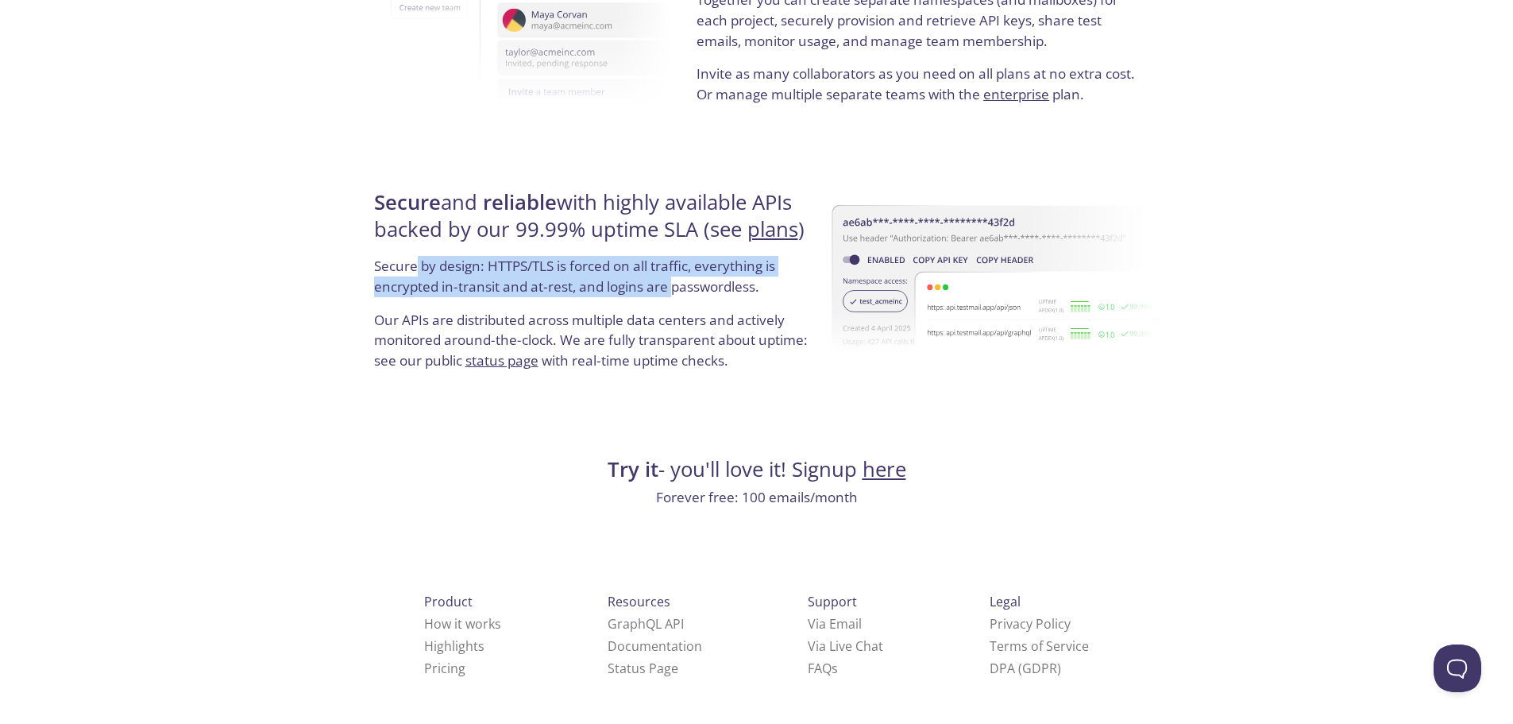
drag, startPoint x: 415, startPoint y: 261, endPoint x: 673, endPoint y: 299, distance: 260.2
click at [673, 299] on p "Secure by design: HTTPS/TLS is forced on all traffic, everything is encrypted i…" at bounding box center [595, 282] width 442 height 53
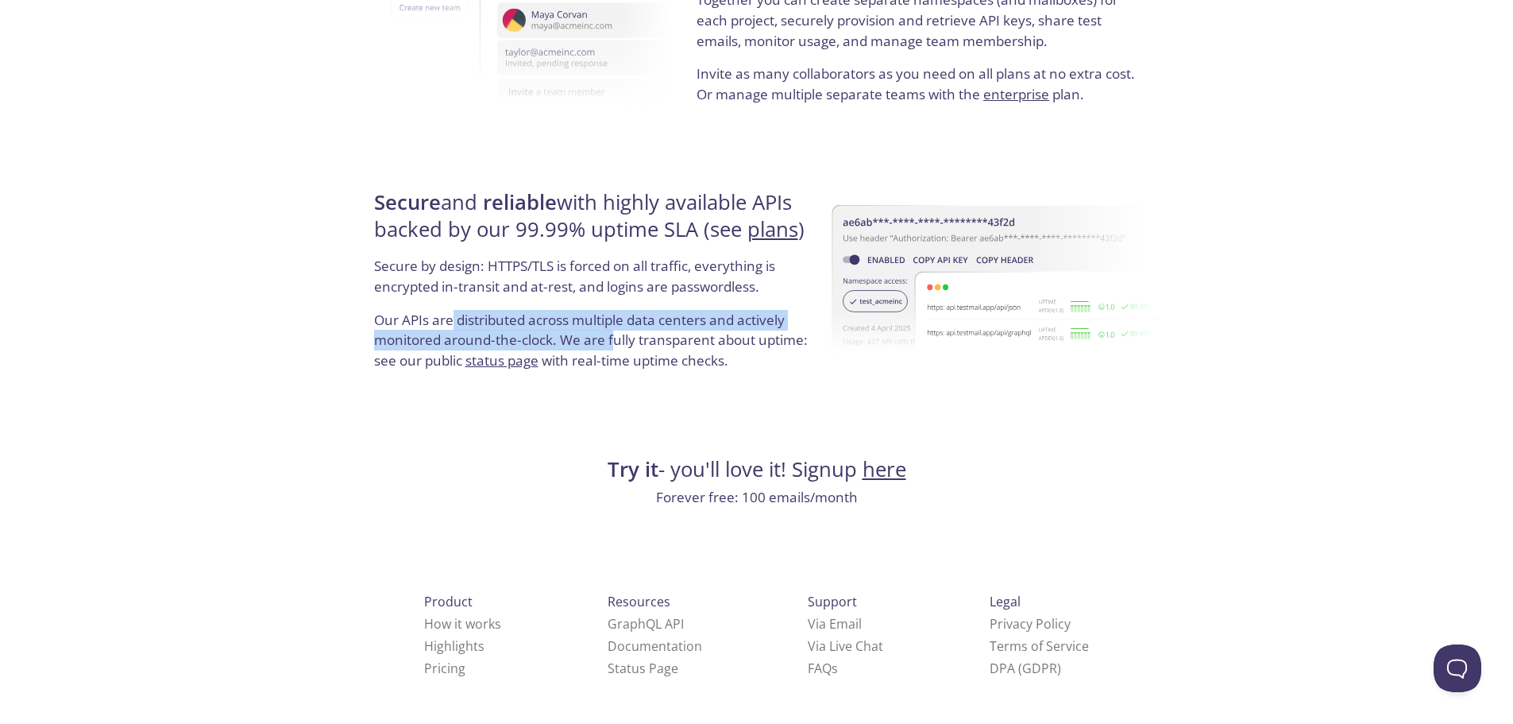
drag, startPoint x: 613, startPoint y: 332, endPoint x: 451, endPoint y: 307, distance: 163.9
click at [451, 308] on div "Secure and reliable with highly available APIs backed by our 99.99% uptime SLA …" at bounding box center [595, 286] width 452 height 238
click at [451, 307] on p "Secure by design: HTTPS/TLS is forced on all traffic, everything is encrypted i…" at bounding box center [595, 282] width 442 height 53
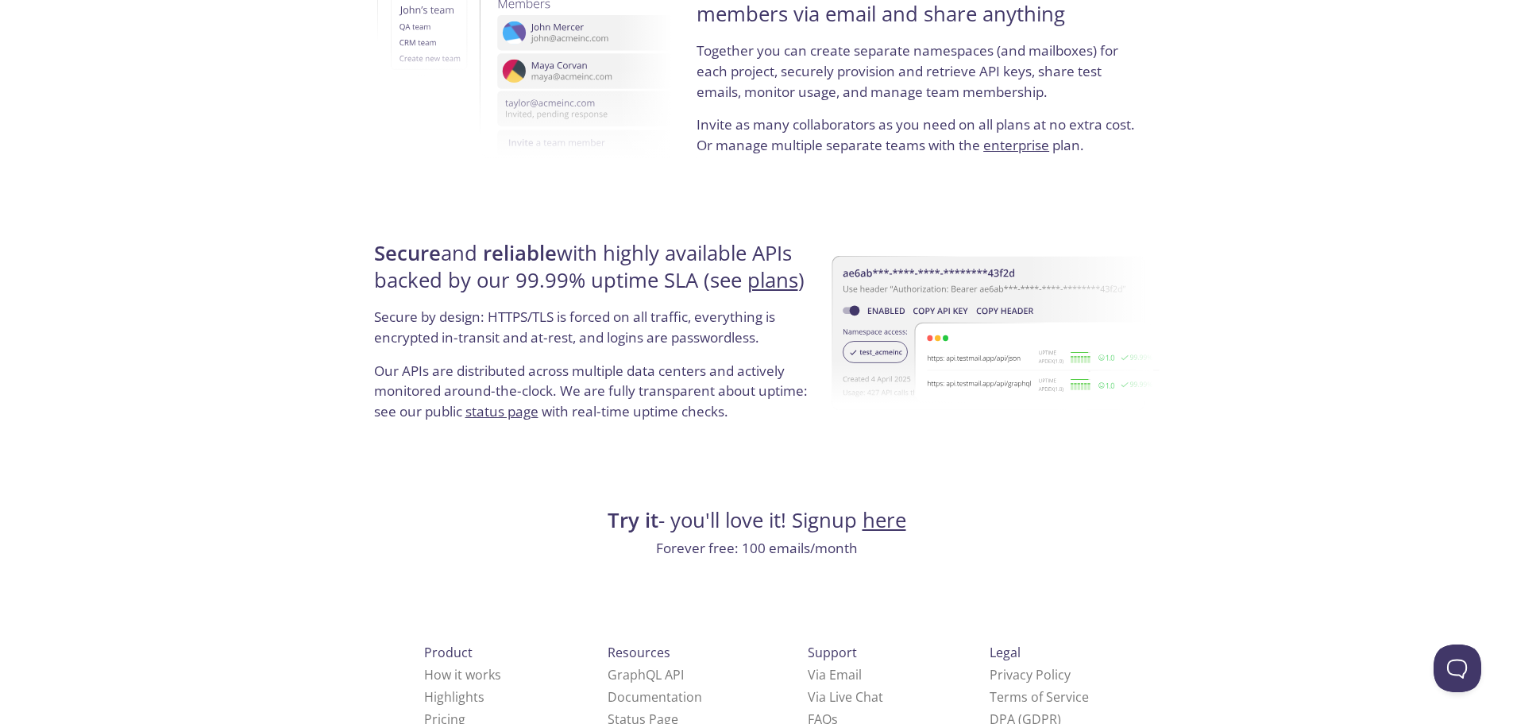
scroll to position [0, 0]
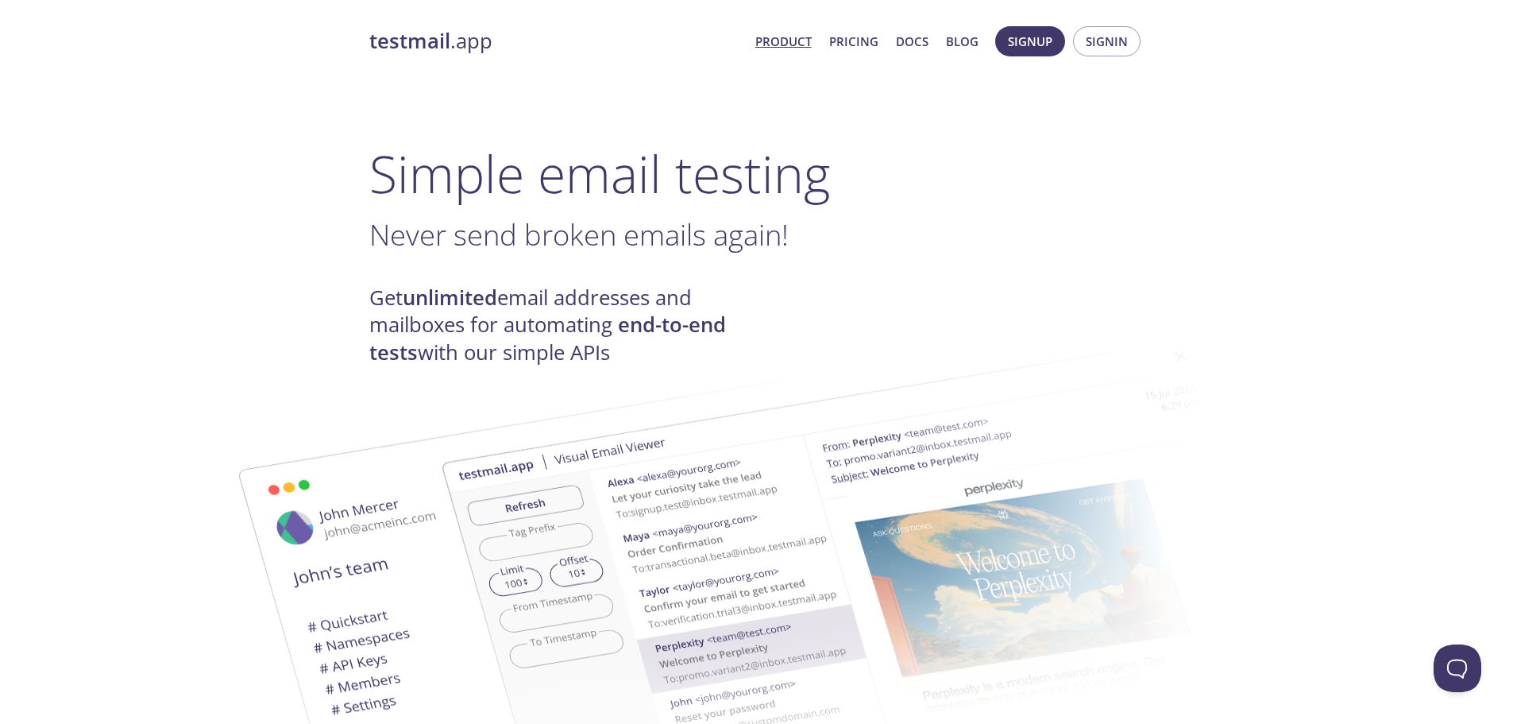
drag, startPoint x: 1115, startPoint y: 357, endPoint x: 534, endPoint y: 13, distance: 675.6
click at [964, 41] on link "Blog" at bounding box center [962, 41] width 33 height 21
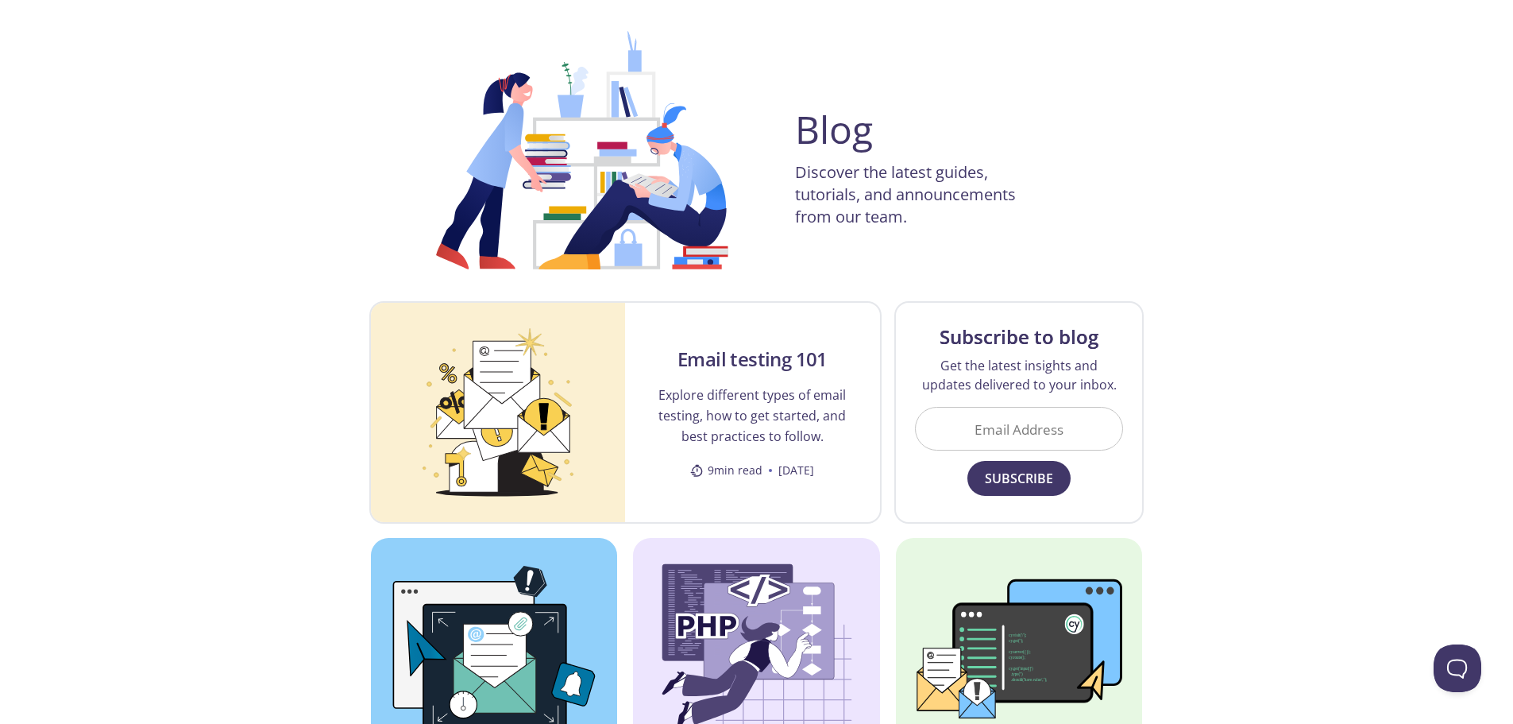
scroll to position [238, 0]
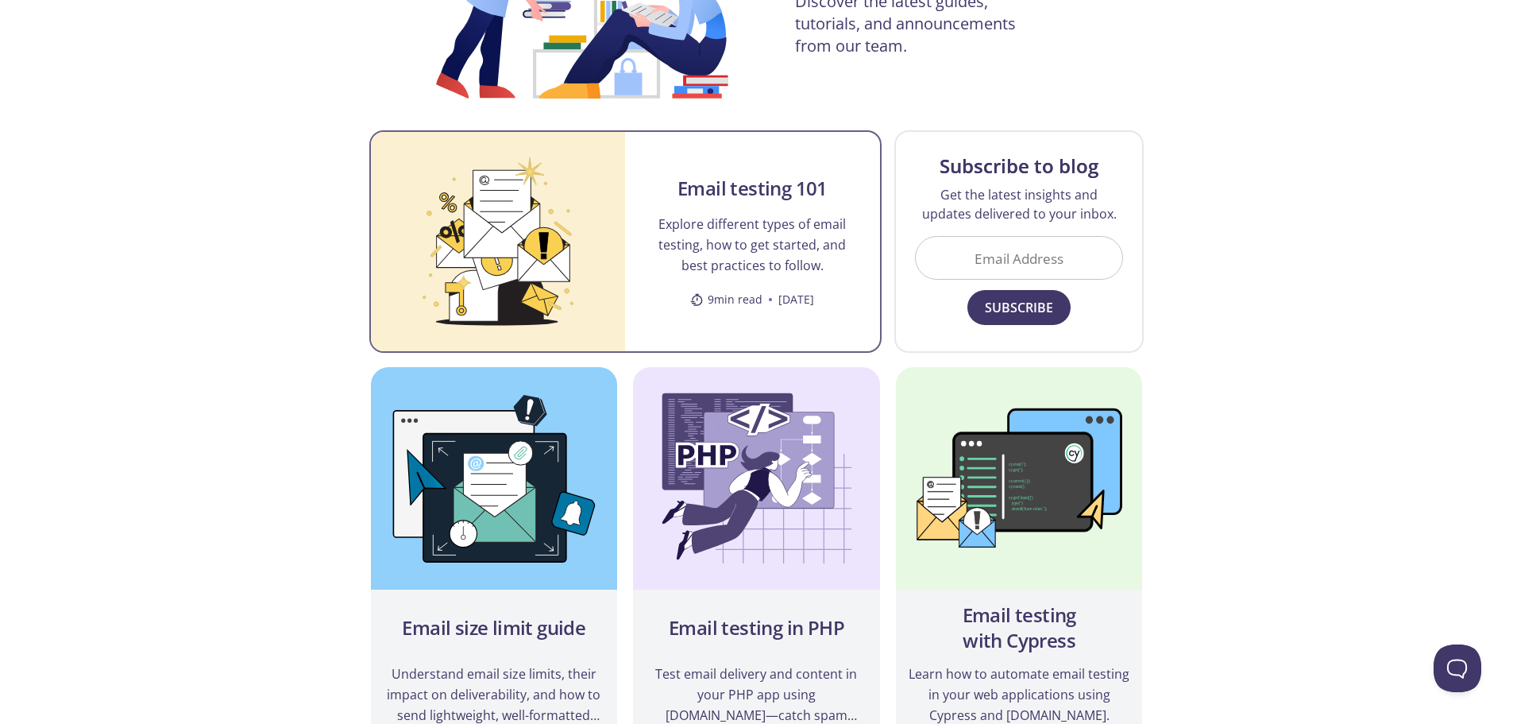
click at [736, 255] on p "Explore different types of email testing, how to get started, and best practice…" at bounding box center [752, 245] width 217 height 62
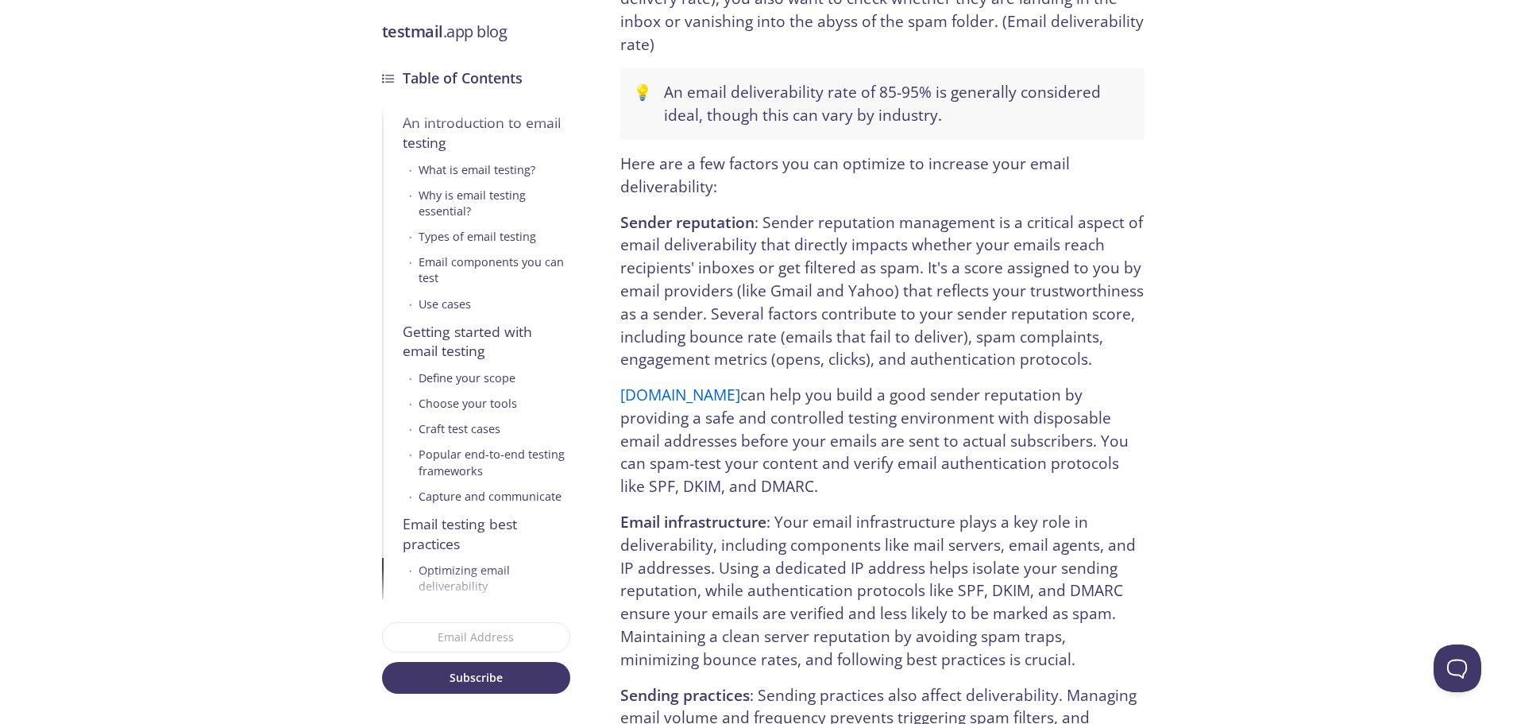
scroll to position [7070, 0]
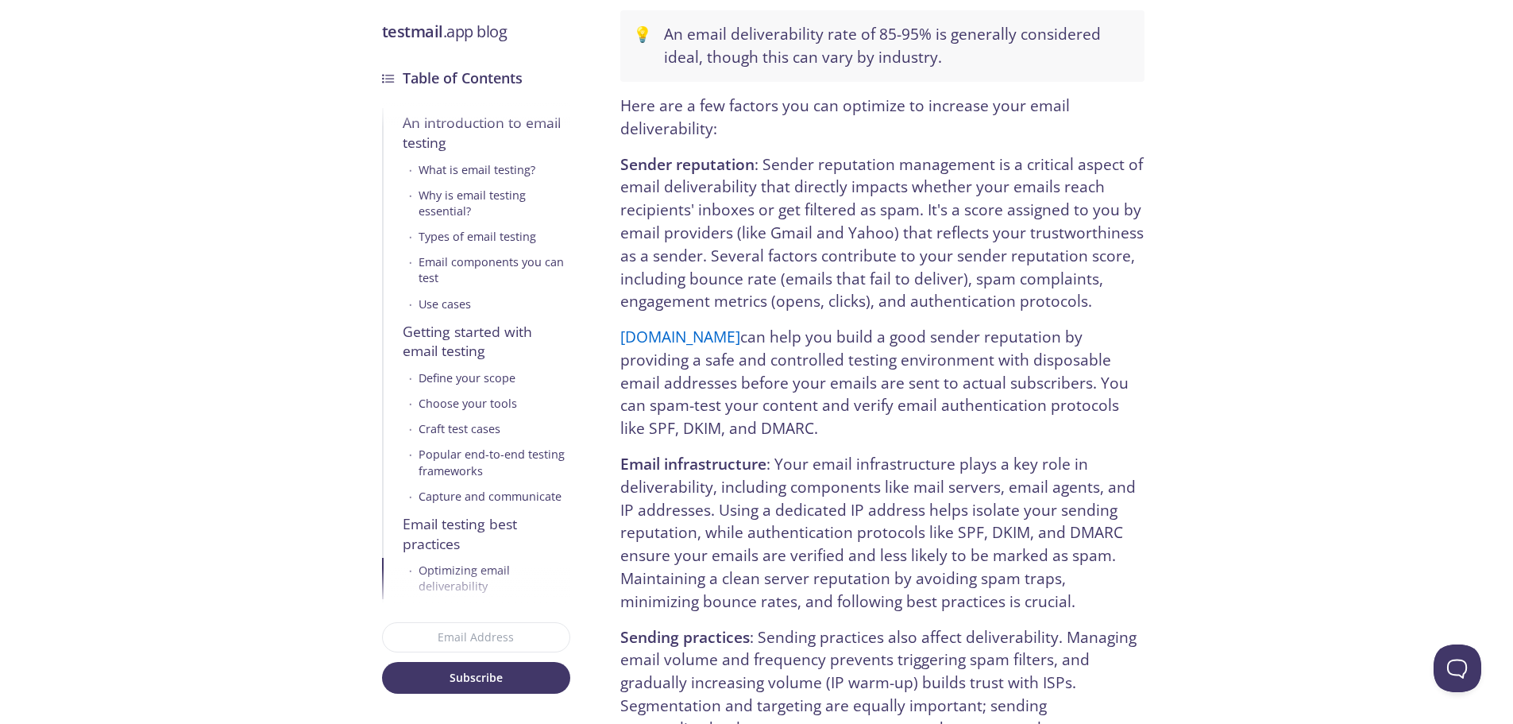
drag, startPoint x: 1160, startPoint y: 253, endPoint x: 1154, endPoint y: 281, distance: 29.1
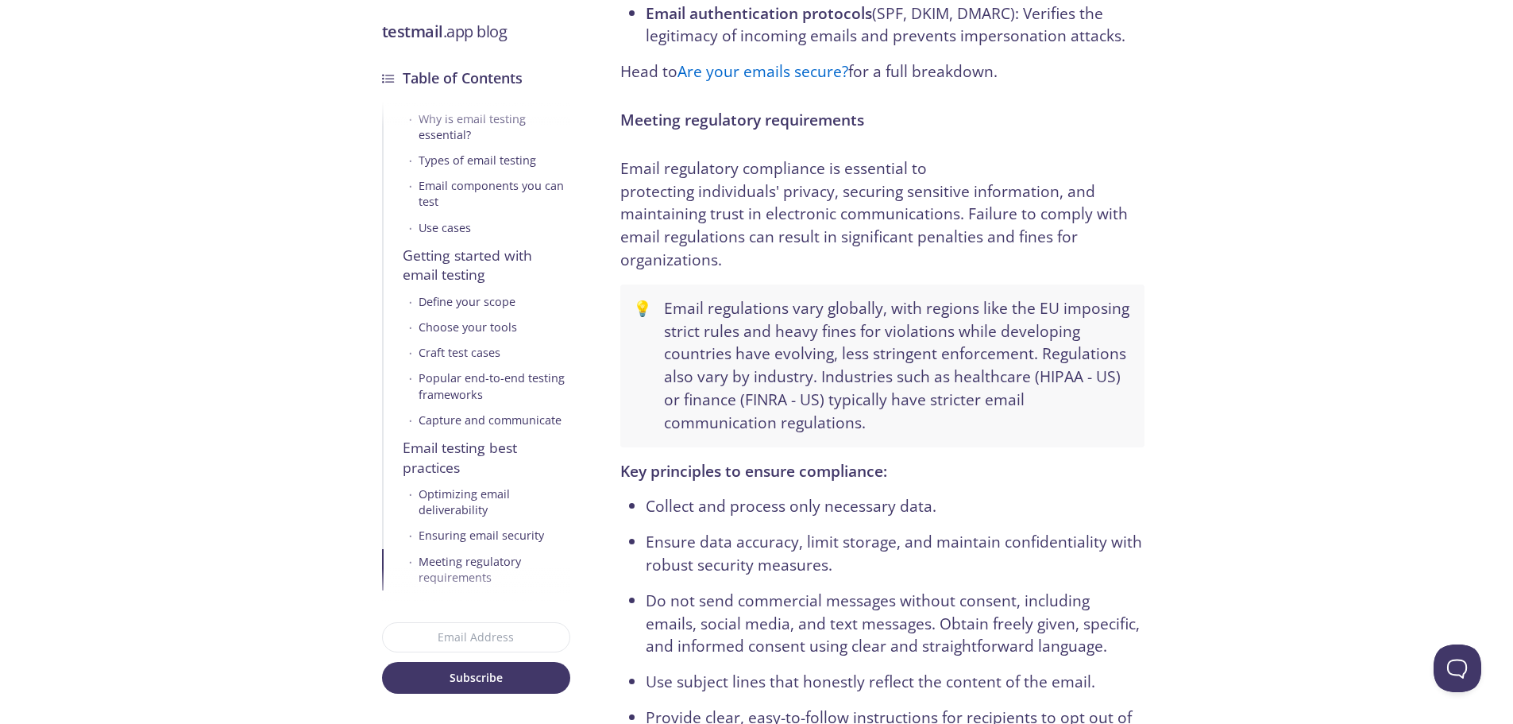
scroll to position [25, 0]
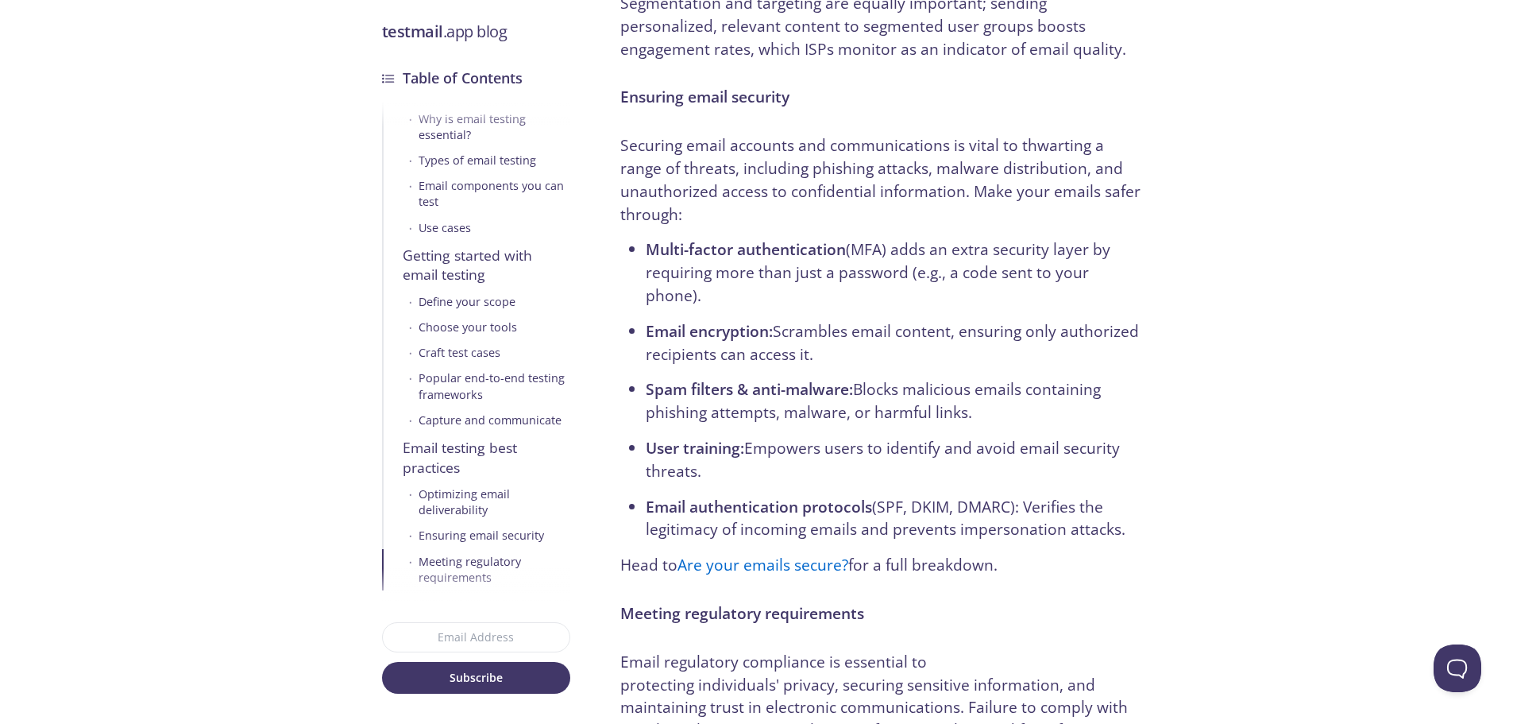
drag, startPoint x: 1194, startPoint y: 250, endPoint x: 1191, endPoint y: 241, distance: 10.0
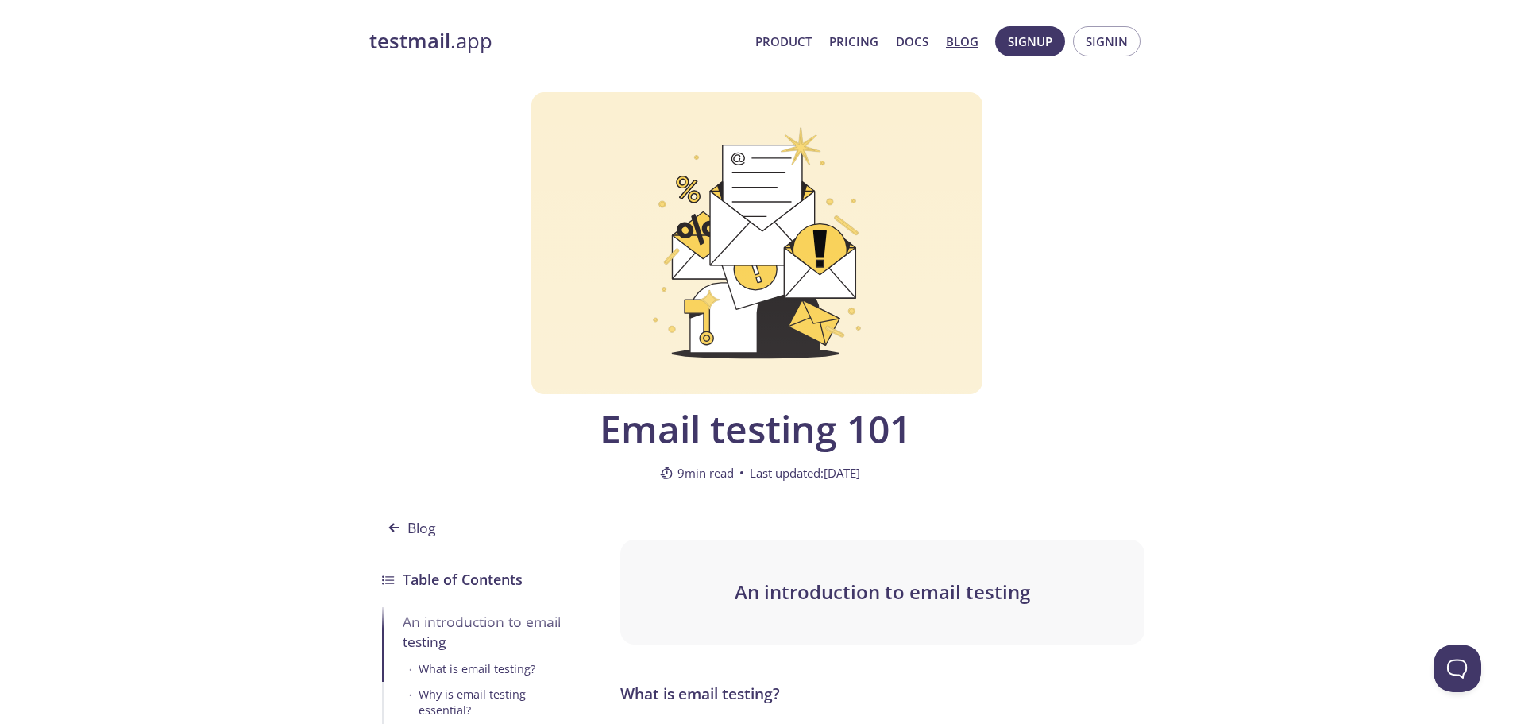
scroll to position [0, 0]
drag, startPoint x: 1217, startPoint y: 499, endPoint x: 1207, endPoint y: 39, distance: 460.1
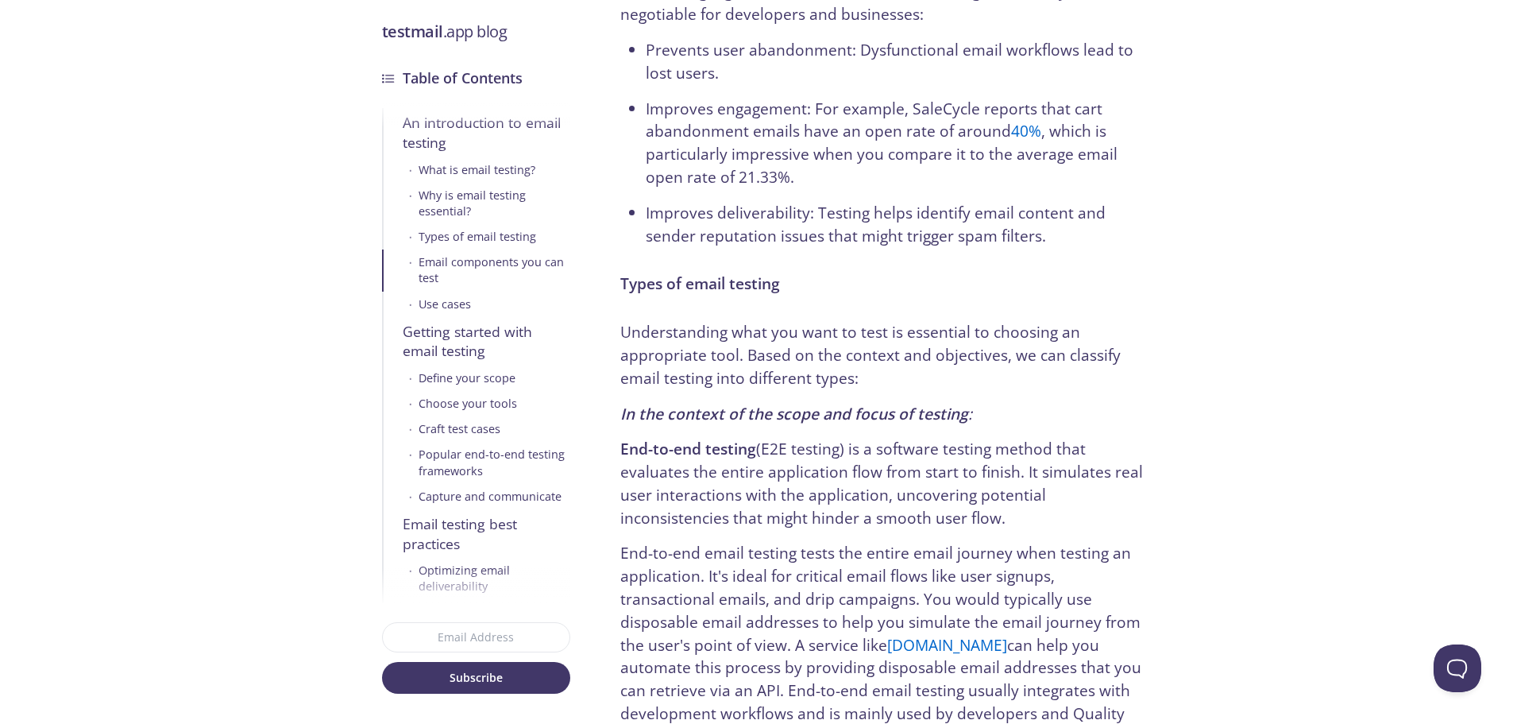
scroll to position [2957, 0]
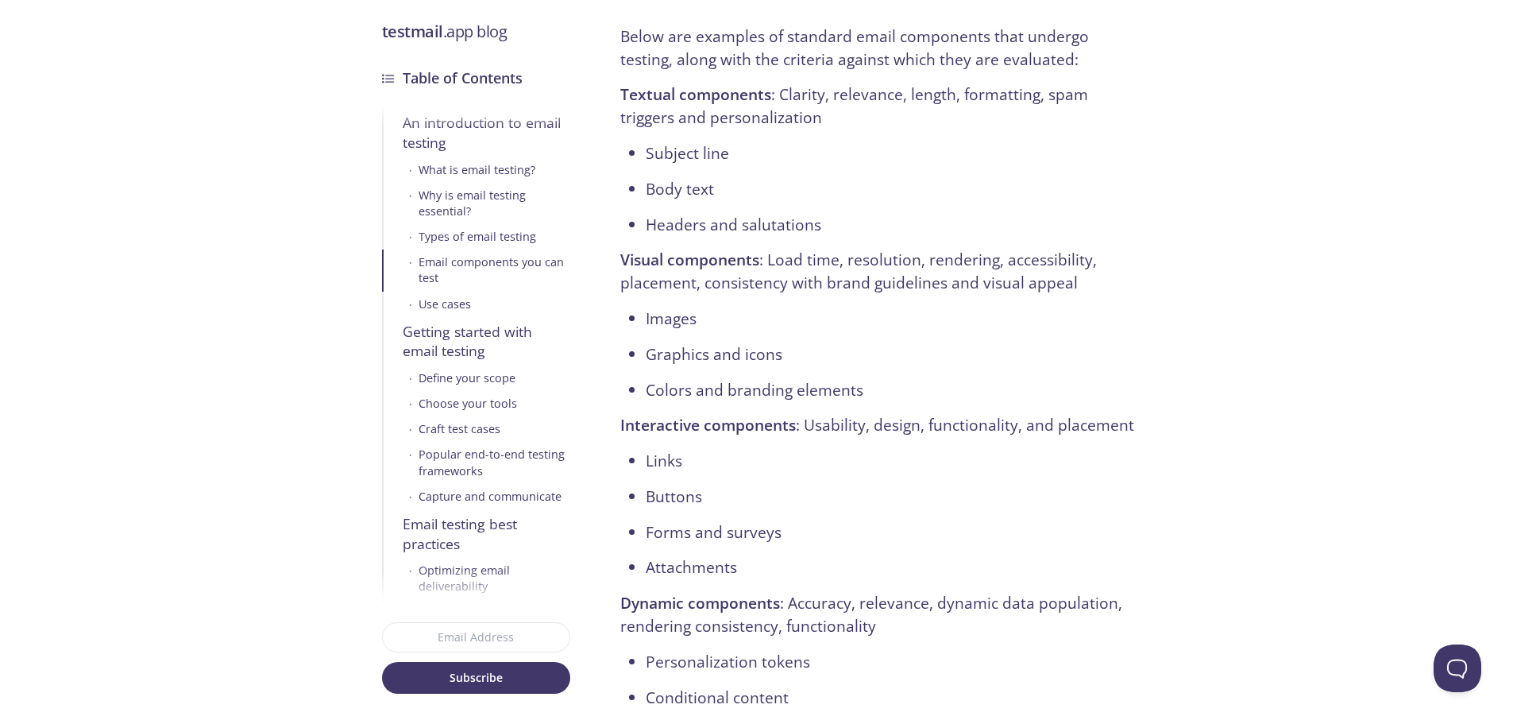
drag, startPoint x: 1257, startPoint y: 135, endPoint x: 1250, endPoint y: 25, distance: 109.8
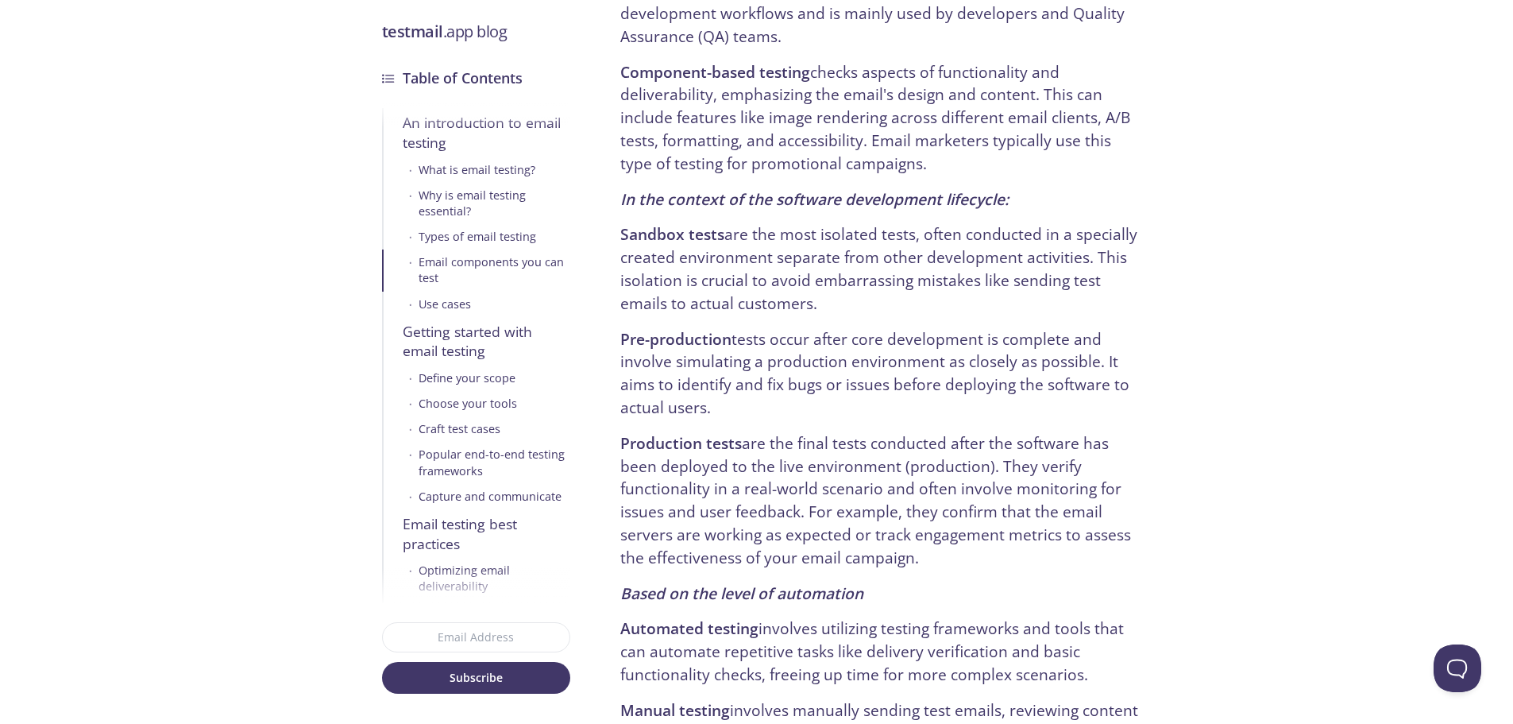
scroll to position [0, 0]
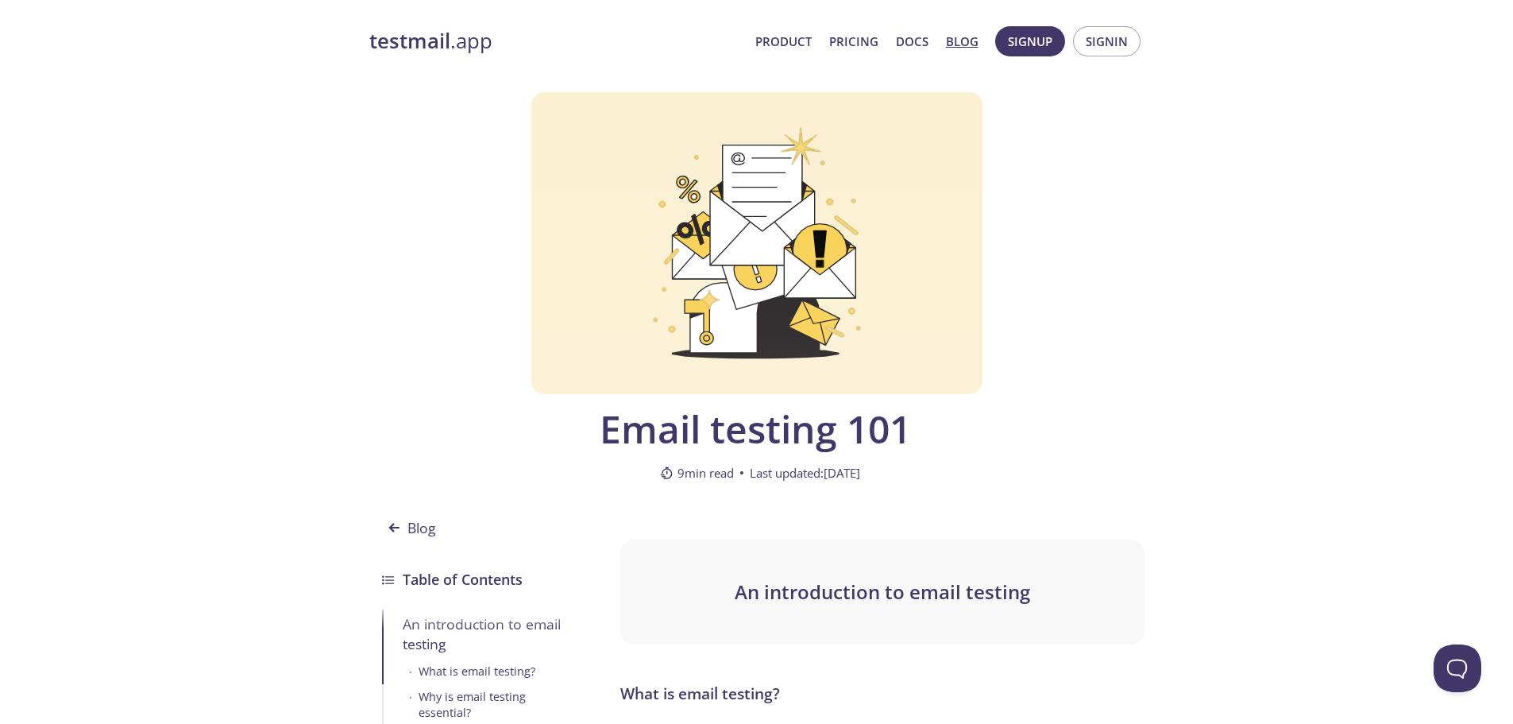
drag, startPoint x: 1204, startPoint y: 304, endPoint x: 1132, endPoint y: 88, distance: 227.8
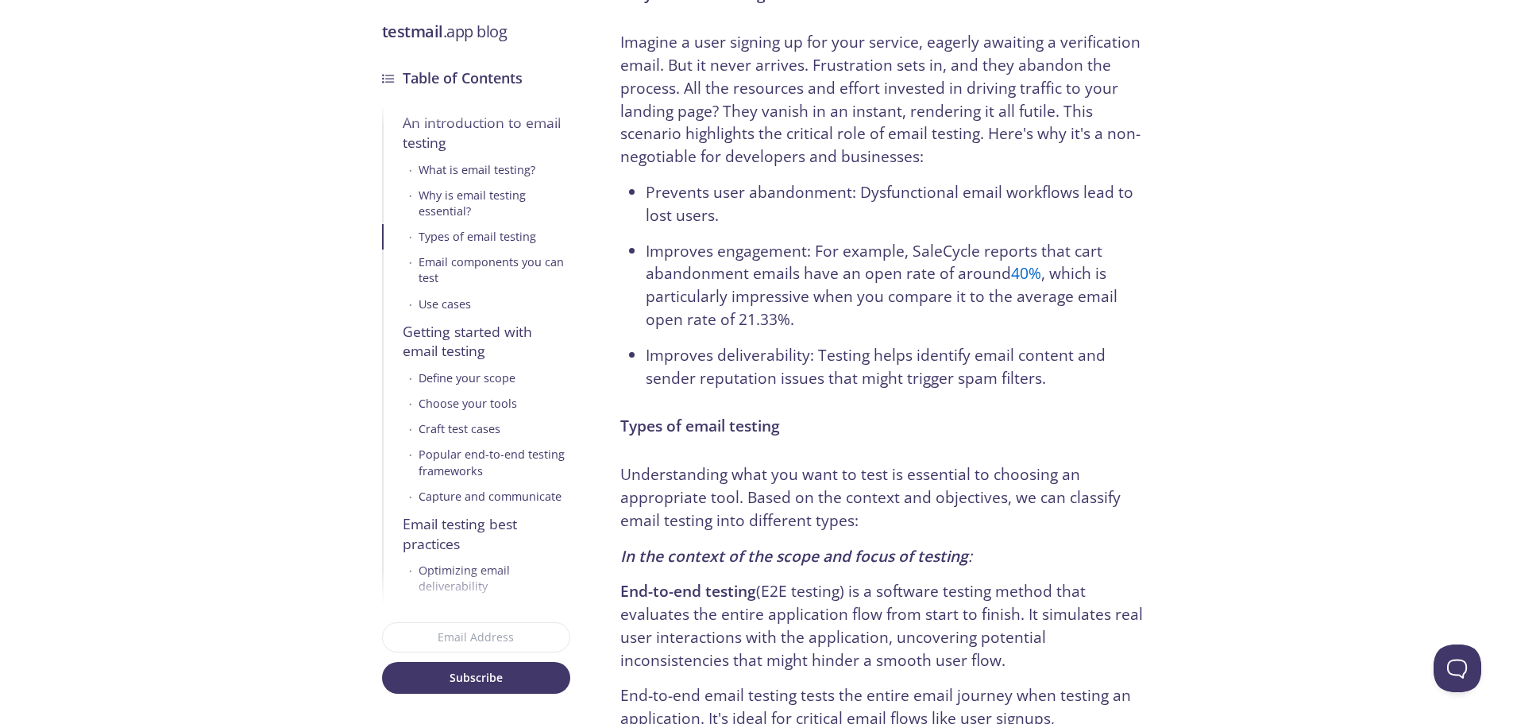
drag, startPoint x: 1211, startPoint y: 253, endPoint x: 1211, endPoint y: 520, distance: 266.9
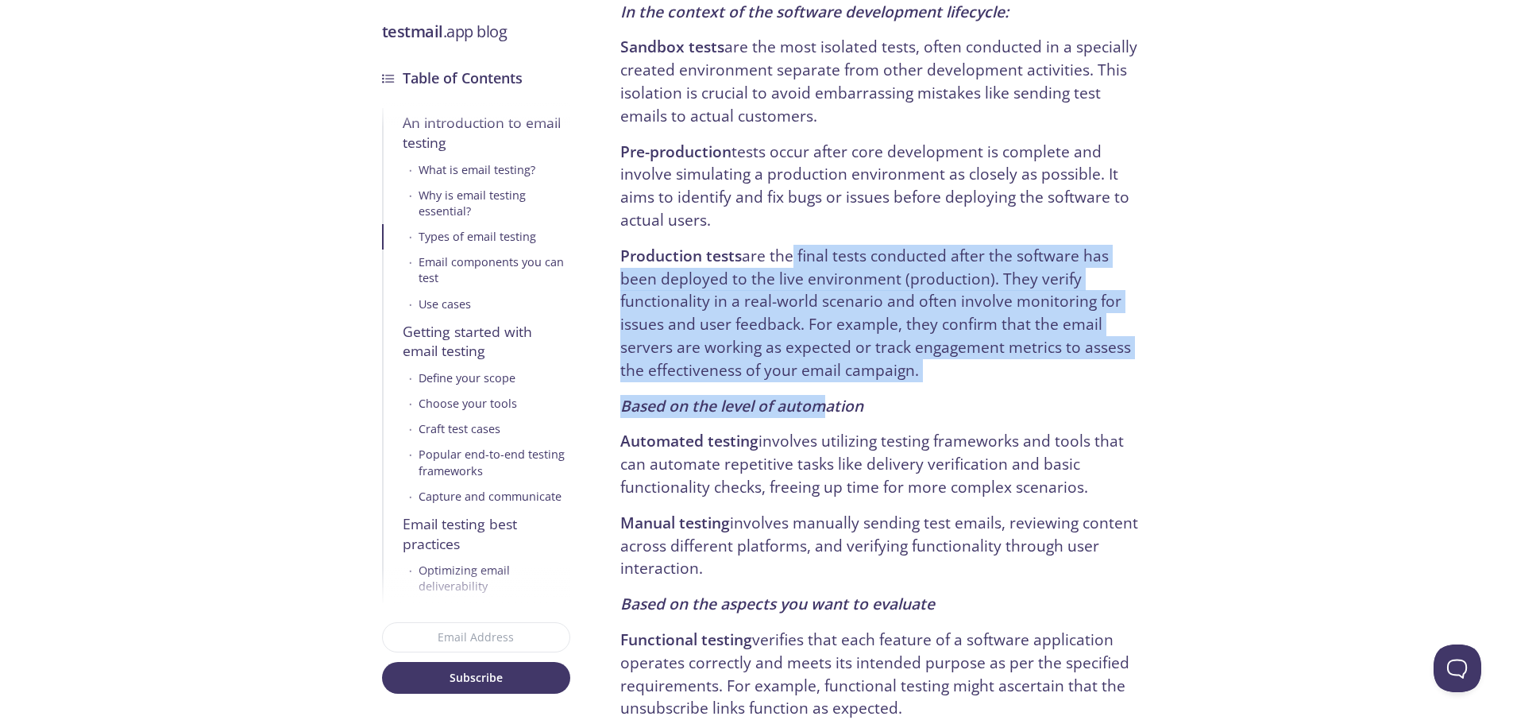
drag, startPoint x: 827, startPoint y: 394, endPoint x: 787, endPoint y: 250, distance: 149.2
click at [787, 250] on p "Production tests are the final tests conducted after the software has been depl…" at bounding box center [881, 313] width 523 height 137
drag, startPoint x: 769, startPoint y: 249, endPoint x: 812, endPoint y: 382, distance: 139.4
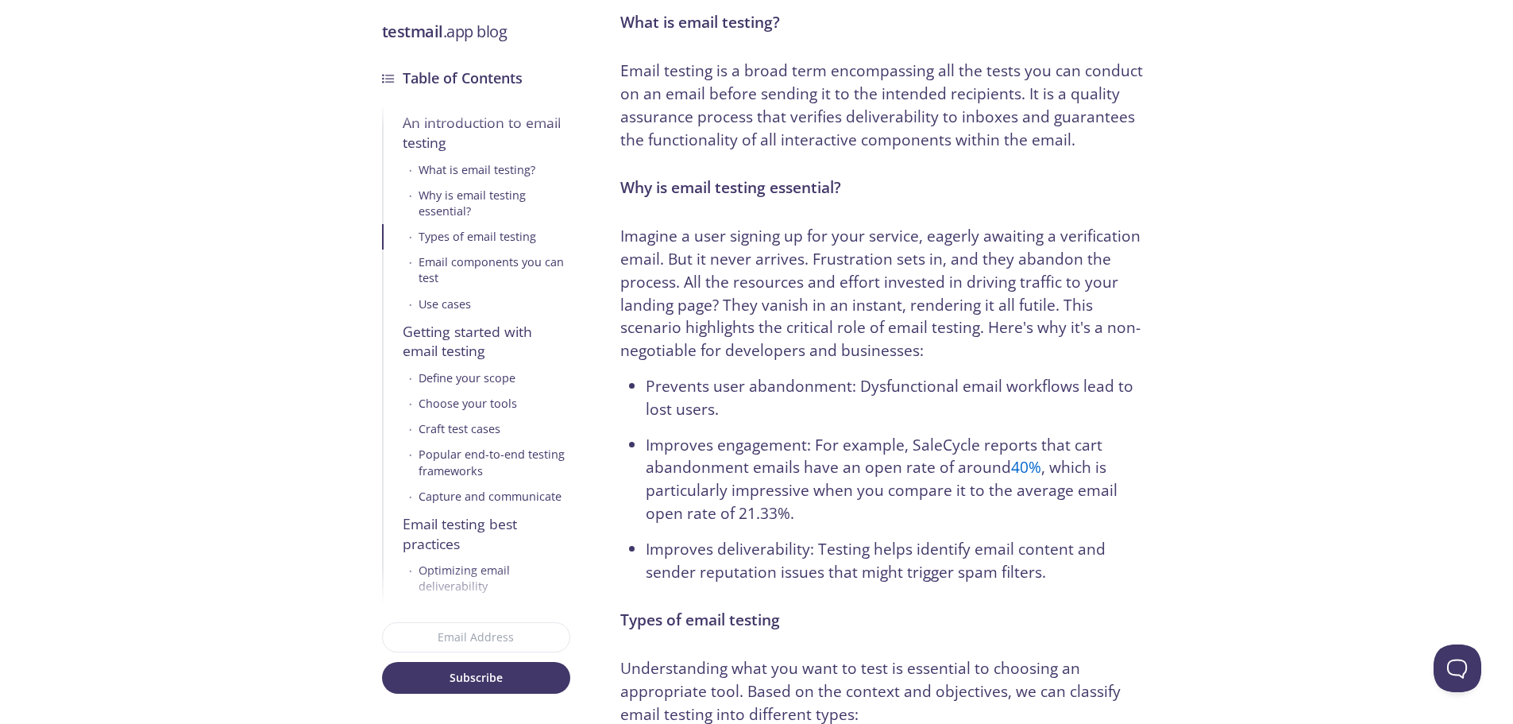
scroll to position [0, 0]
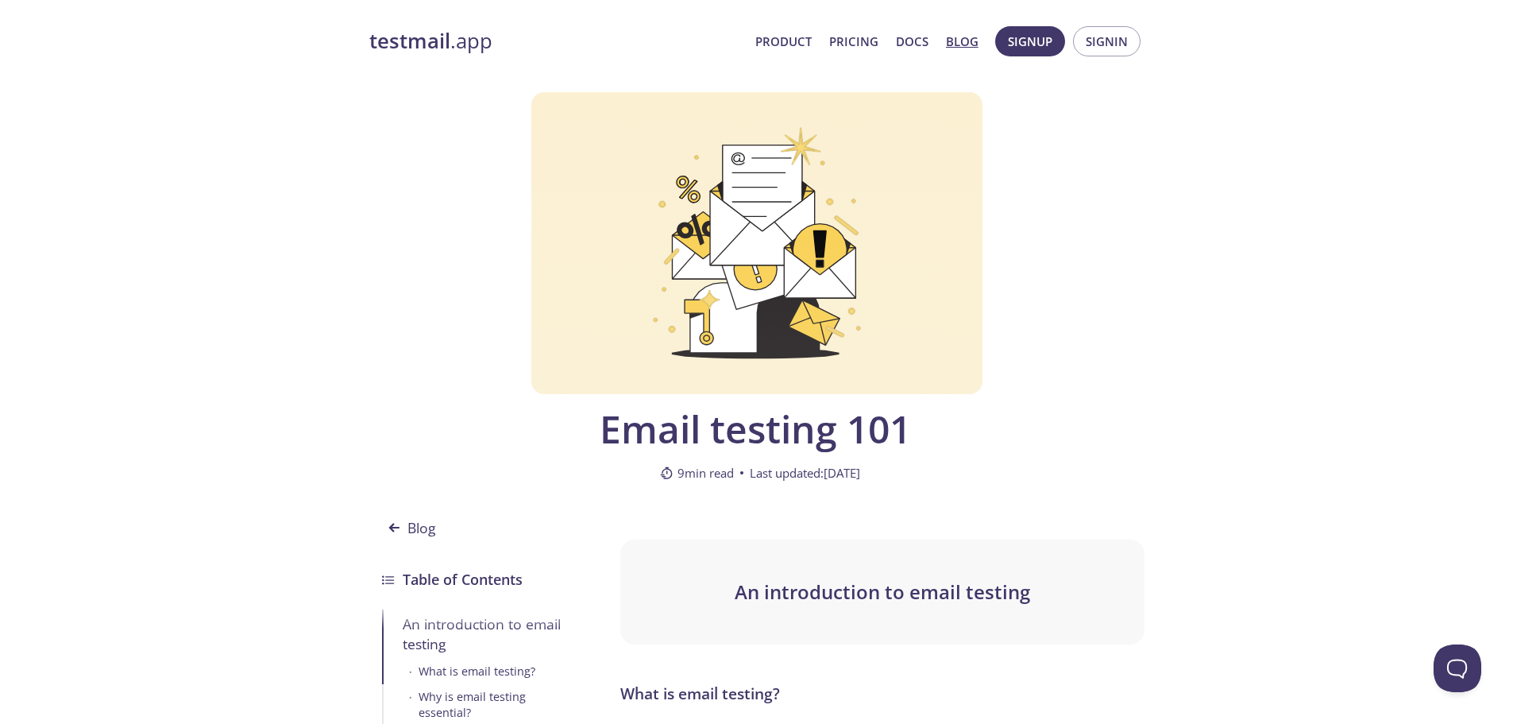
drag, startPoint x: 1002, startPoint y: 564, endPoint x: 813, endPoint y: 262, distance: 355.8
